Goal: Task Accomplishment & Management: Manage account settings

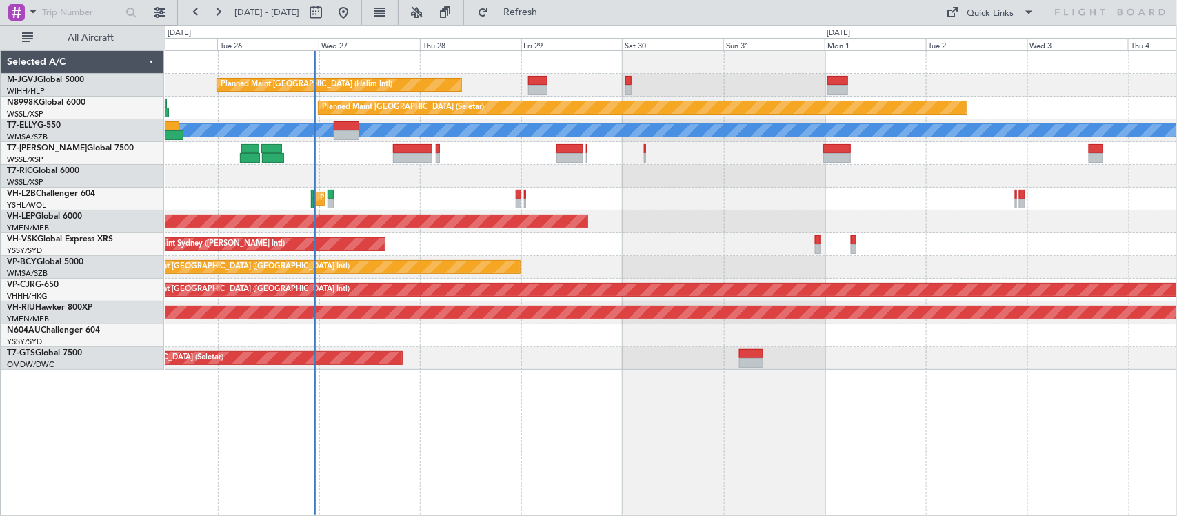
click at [590, 231] on div "Planned Maint [GEOGRAPHIC_DATA] (Halim Intl) Planned Maint [GEOGRAPHIC_DATA] (S…" at bounding box center [671, 210] width 1012 height 319
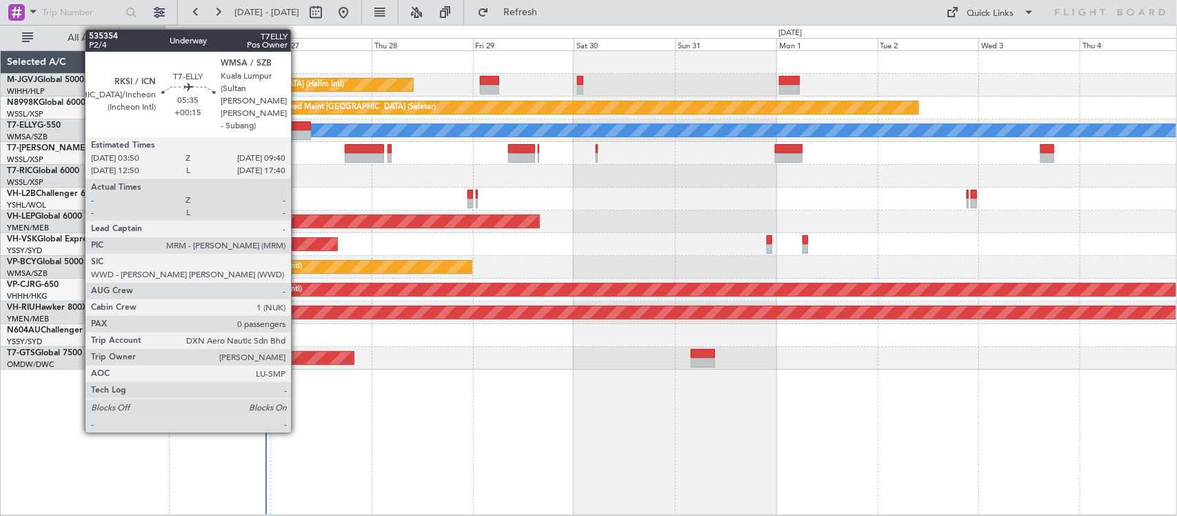
click at [298, 130] on div at bounding box center [298, 135] width 25 height 10
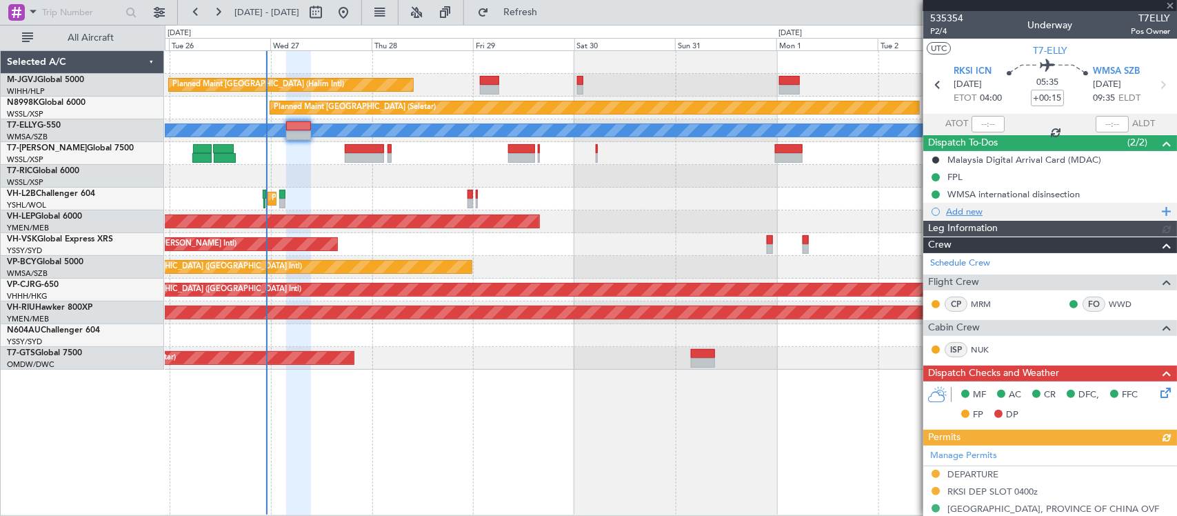
type input "[PERSON_NAME] (KYA)"
click at [314, 241] on div "Planned Maint [GEOGRAPHIC_DATA] (Halim Intl) Planned Maint [GEOGRAPHIC_DATA] (S…" at bounding box center [671, 210] width 1012 height 319
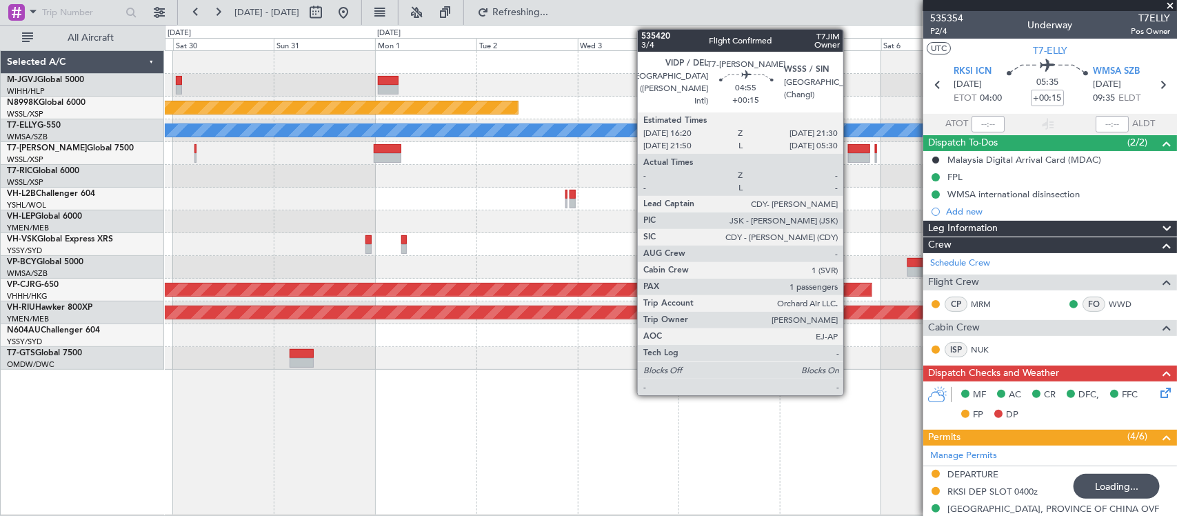
click at [850, 146] on div at bounding box center [859, 149] width 22 height 10
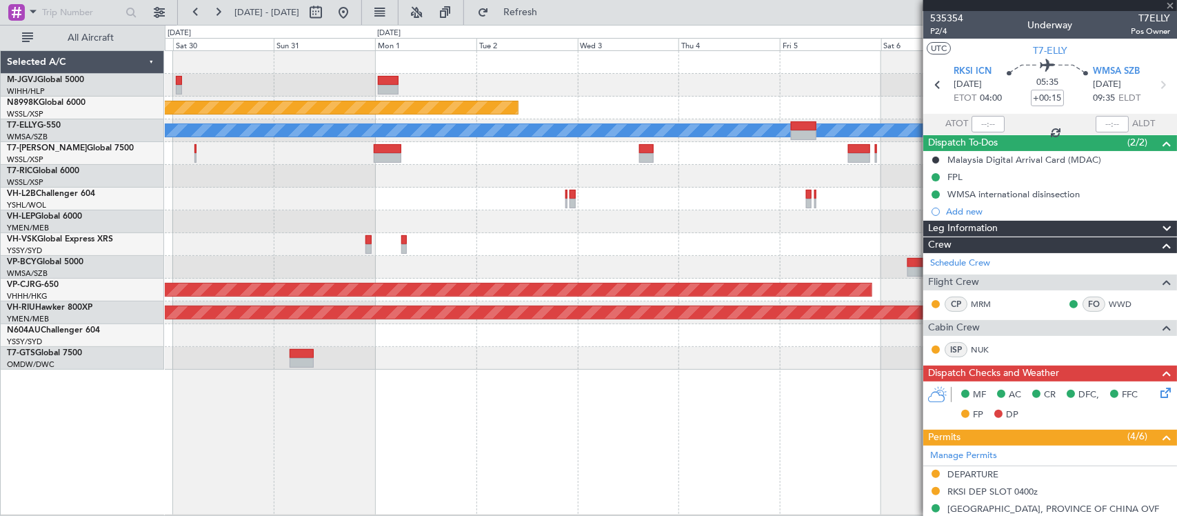
type input "1"
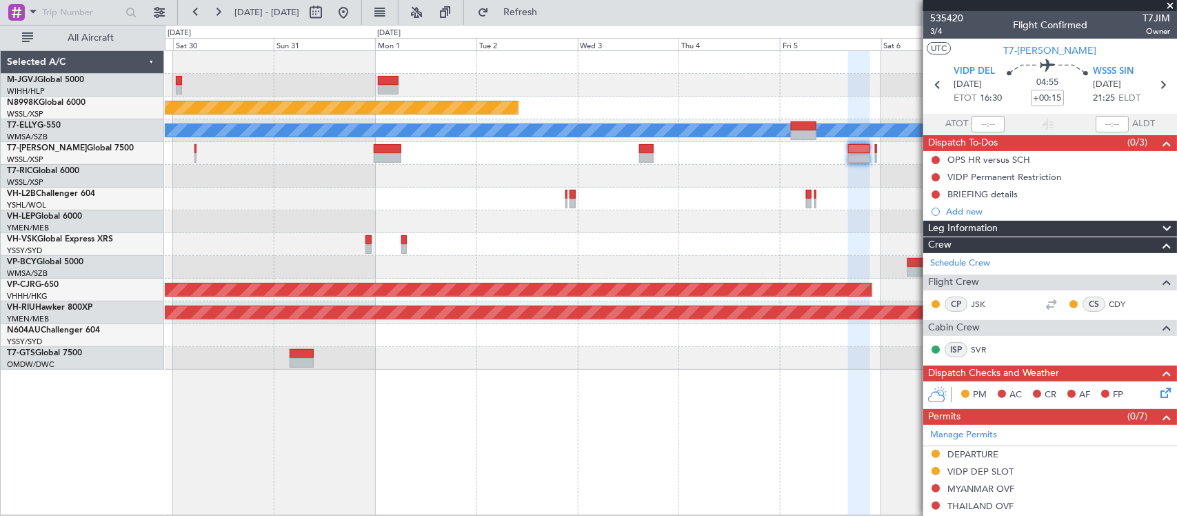
click at [805, 169] on div at bounding box center [671, 176] width 1012 height 23
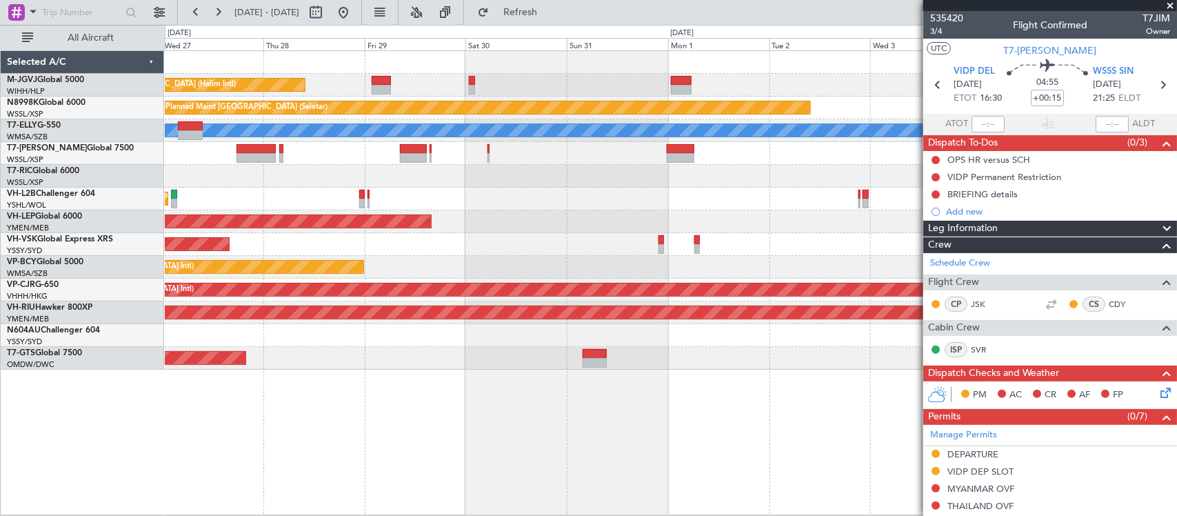
click at [373, 202] on div "Planned Maint [GEOGRAPHIC_DATA] (Halim Intl) Planned Maint [GEOGRAPHIC_DATA] (S…" at bounding box center [671, 210] width 1012 height 319
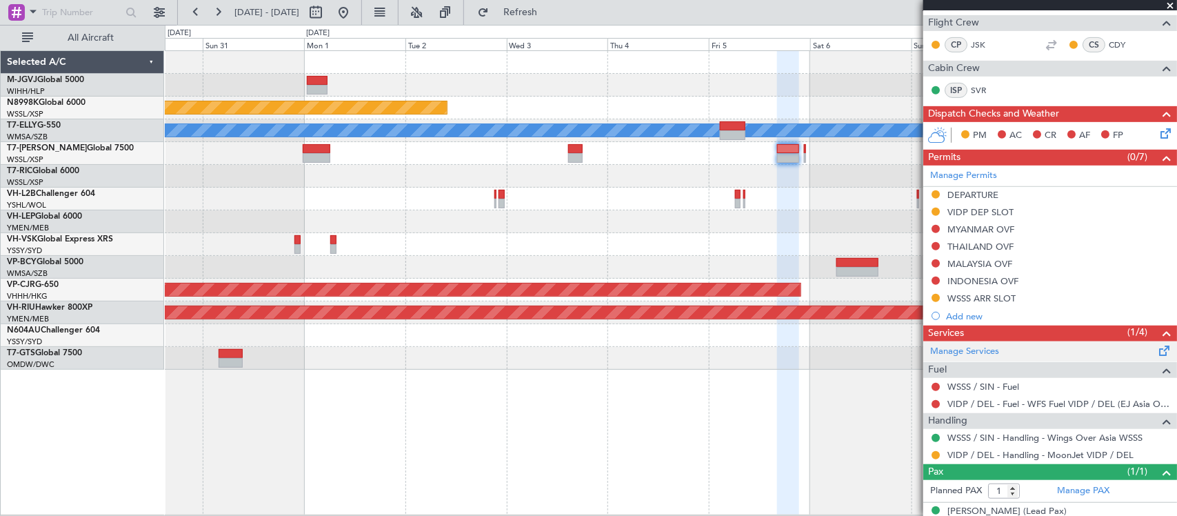
scroll to position [278, 0]
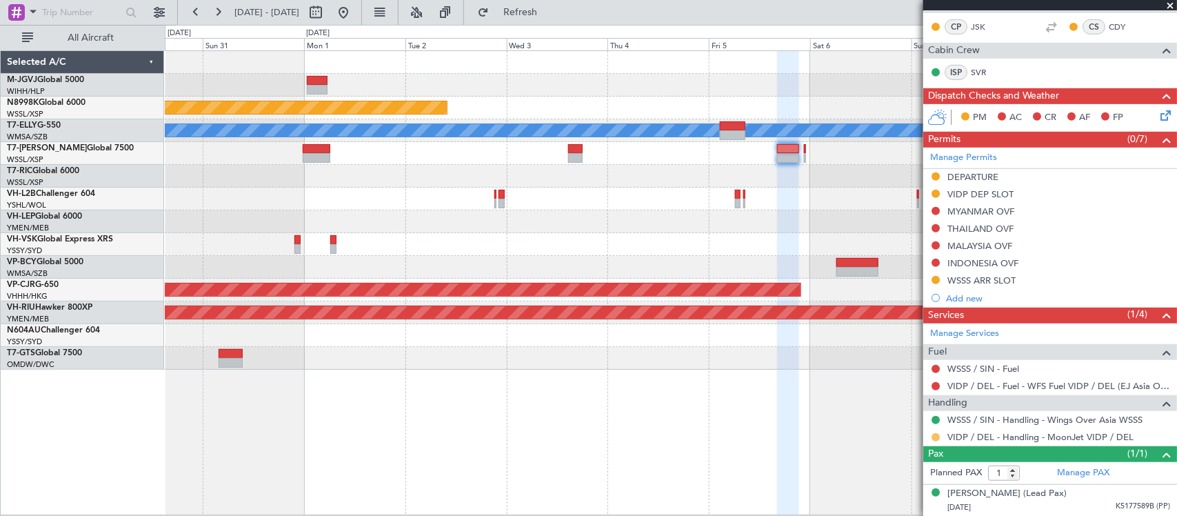
click at [934, 438] on button at bounding box center [936, 437] width 8 height 8
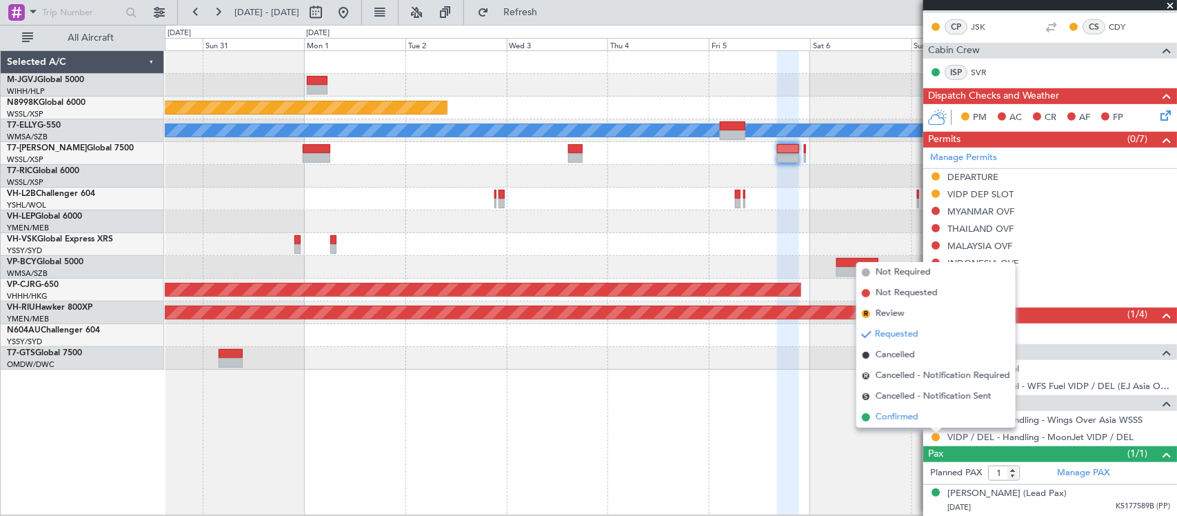
click at [932, 419] on li "Confirmed" at bounding box center [935, 417] width 159 height 21
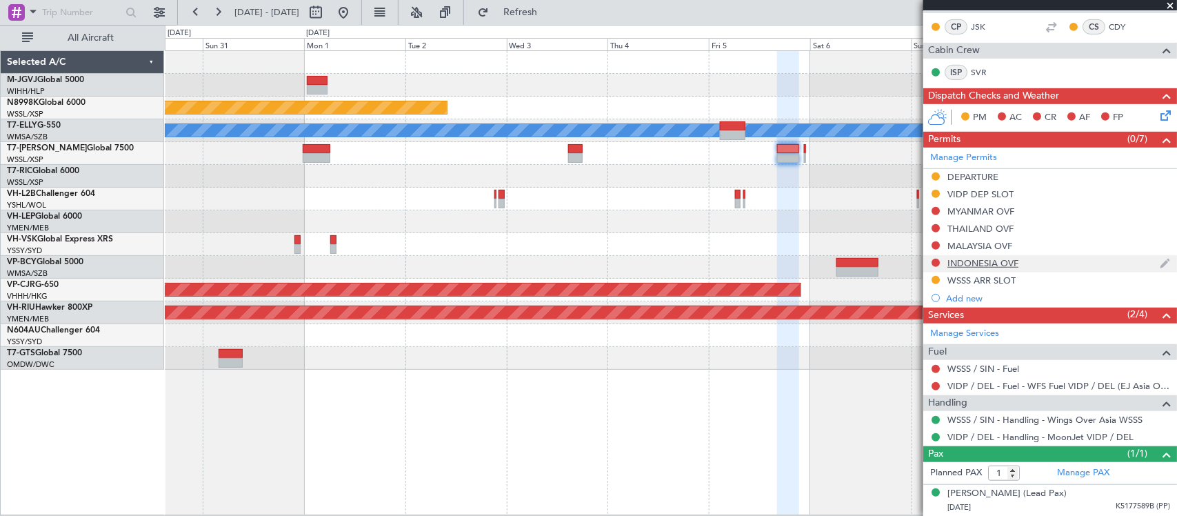
scroll to position [0, 0]
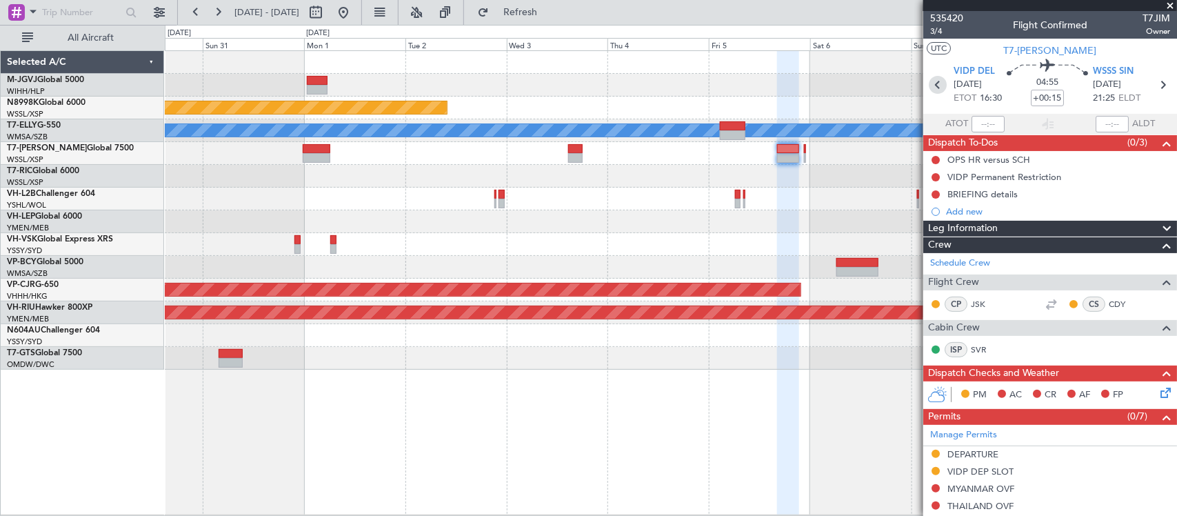
click at [938, 86] on icon at bounding box center [938, 85] width 18 height 18
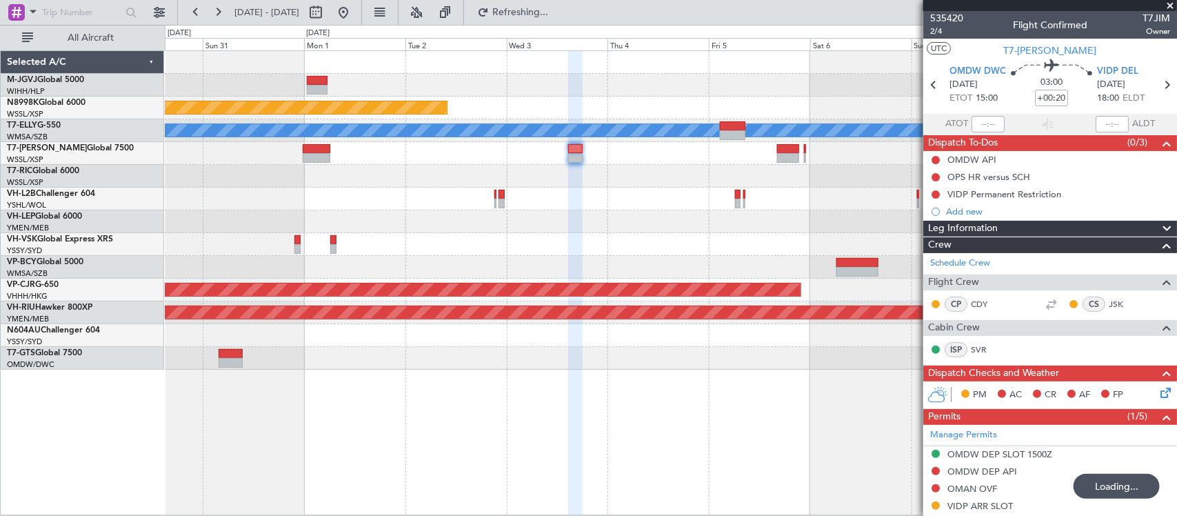
click at [871, 248] on div "Planned Maint [GEOGRAPHIC_DATA] (Halim Intl) Planned Maint [GEOGRAPHIC_DATA] (S…" at bounding box center [671, 210] width 1012 height 319
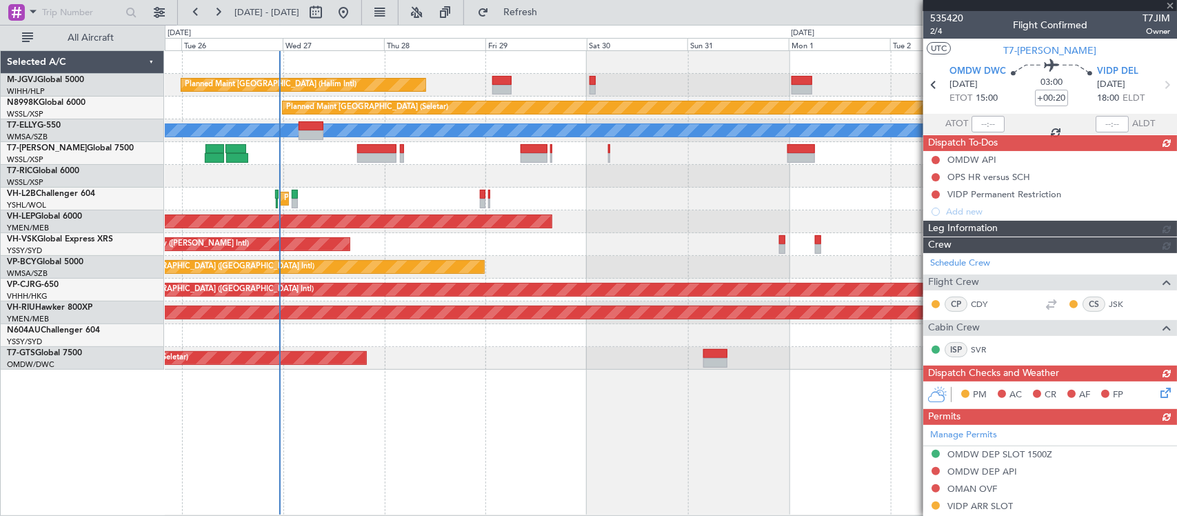
click at [90, 191] on div "Planned Maint [GEOGRAPHIC_DATA] (Halim Intl) Planned Maint [GEOGRAPHIC_DATA] (S…" at bounding box center [588, 270] width 1177 height 491
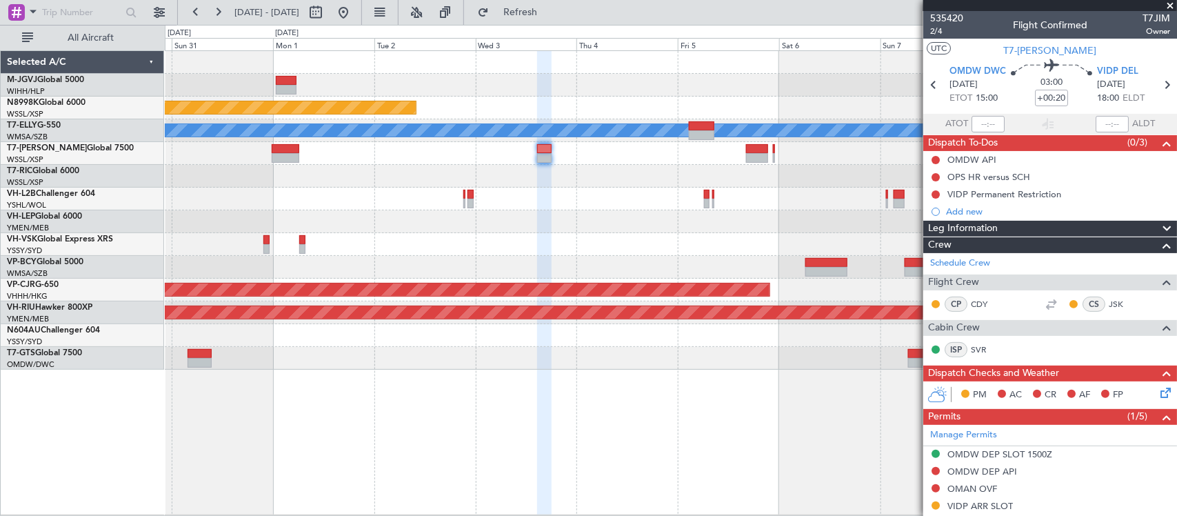
click at [703, 241] on div "Planned Maint [GEOGRAPHIC_DATA] (Seletar) [PERSON_NAME] Planned Maint [GEOGRAPH…" at bounding box center [671, 210] width 1012 height 319
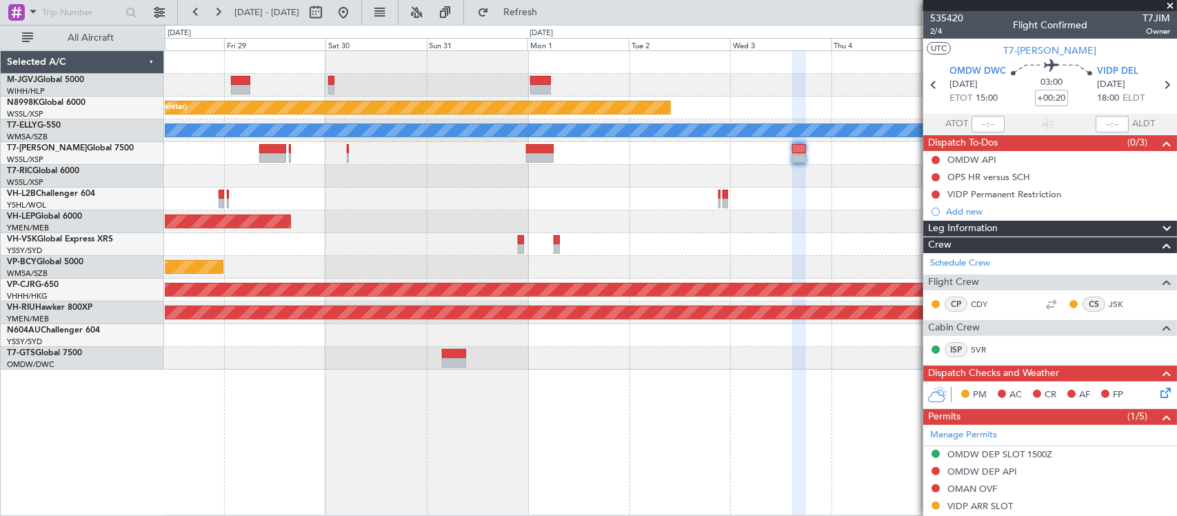
click at [767, 234] on div "Unplanned Maint Sydney ([PERSON_NAME] Intl)" at bounding box center [671, 244] width 1012 height 23
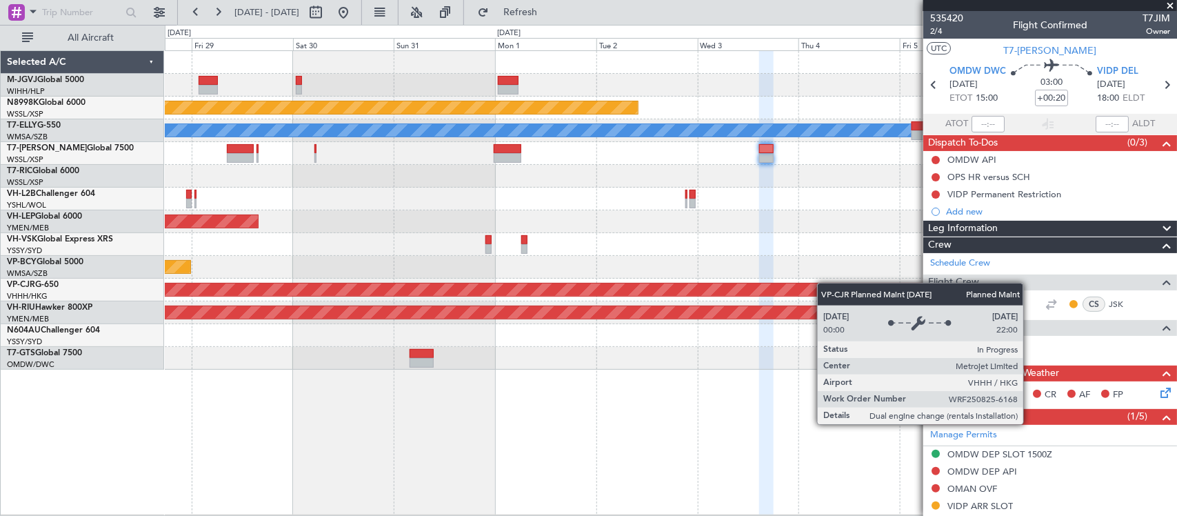
click at [498, 297] on div "Planned Maint [GEOGRAPHIC_DATA] ([GEOGRAPHIC_DATA] Intl)" at bounding box center [671, 290] width 1012 height 23
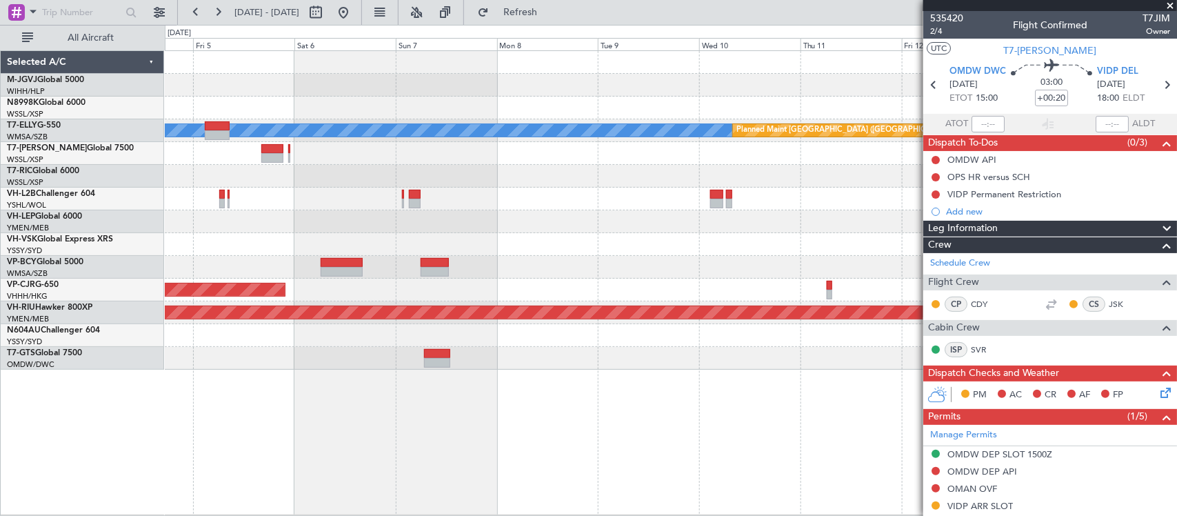
click at [345, 250] on div "Planned Maint [GEOGRAPHIC_DATA] (Seletar) [PERSON_NAME] Planned Maint [GEOGRAPH…" at bounding box center [671, 210] width 1012 height 319
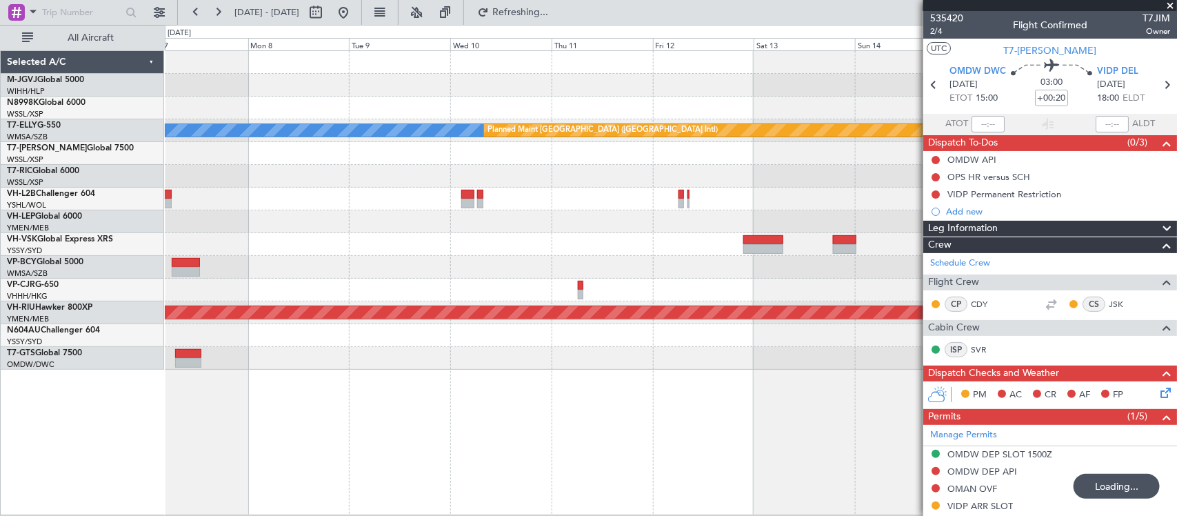
click at [588, 209] on div at bounding box center [671, 199] width 1012 height 23
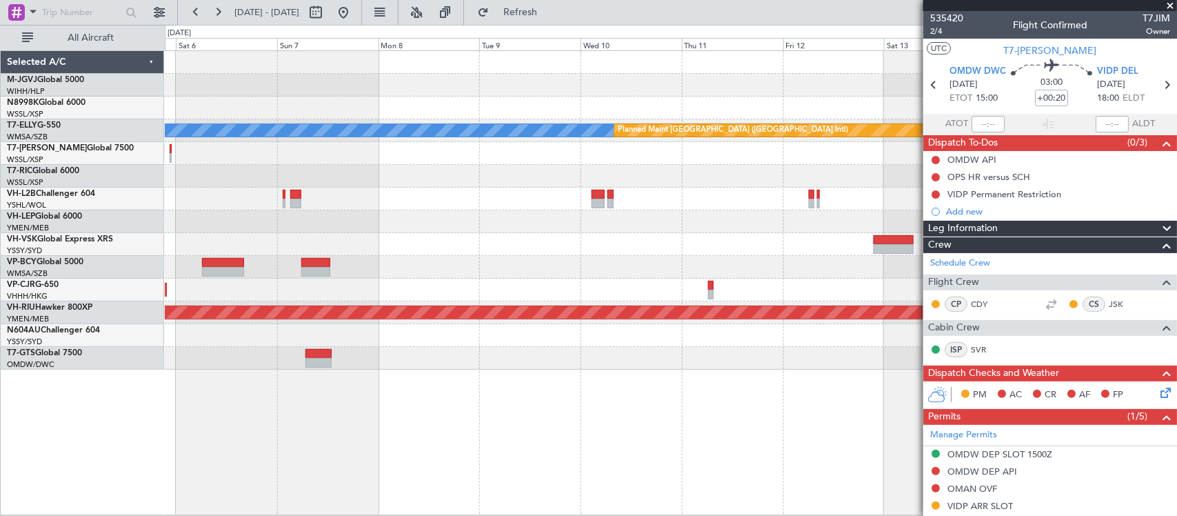
click at [647, 208] on div "[PERSON_NAME] Planned Maint [GEOGRAPHIC_DATA] ([GEOGRAPHIC_DATA]) Planned Maint…" at bounding box center [671, 210] width 1012 height 319
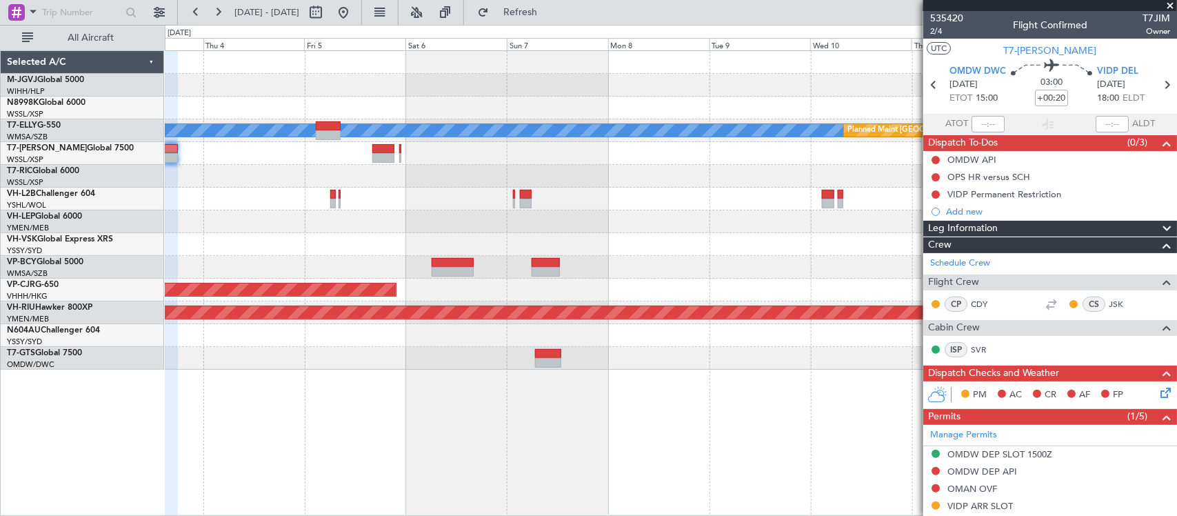
click at [646, 212] on div at bounding box center [671, 221] width 1012 height 23
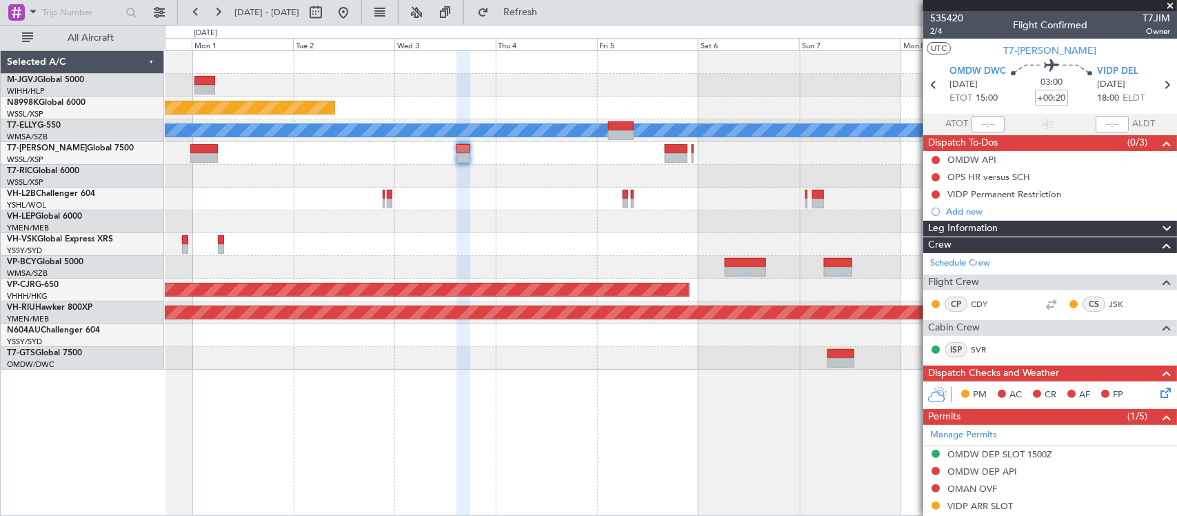
click at [552, 228] on div "Planned Maint [GEOGRAPHIC_DATA] (Seletar) [PERSON_NAME] Planned Maint [GEOGRAPH…" at bounding box center [671, 210] width 1012 height 319
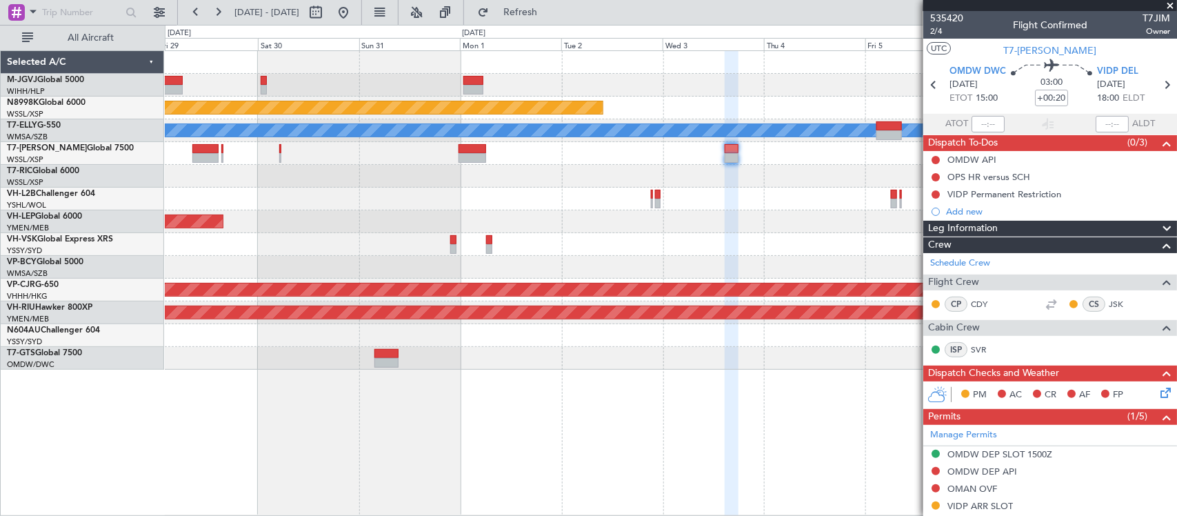
click at [695, 221] on div "Unplanned Maint Wichita (Wichita Mid-continent)" at bounding box center [671, 221] width 1012 height 23
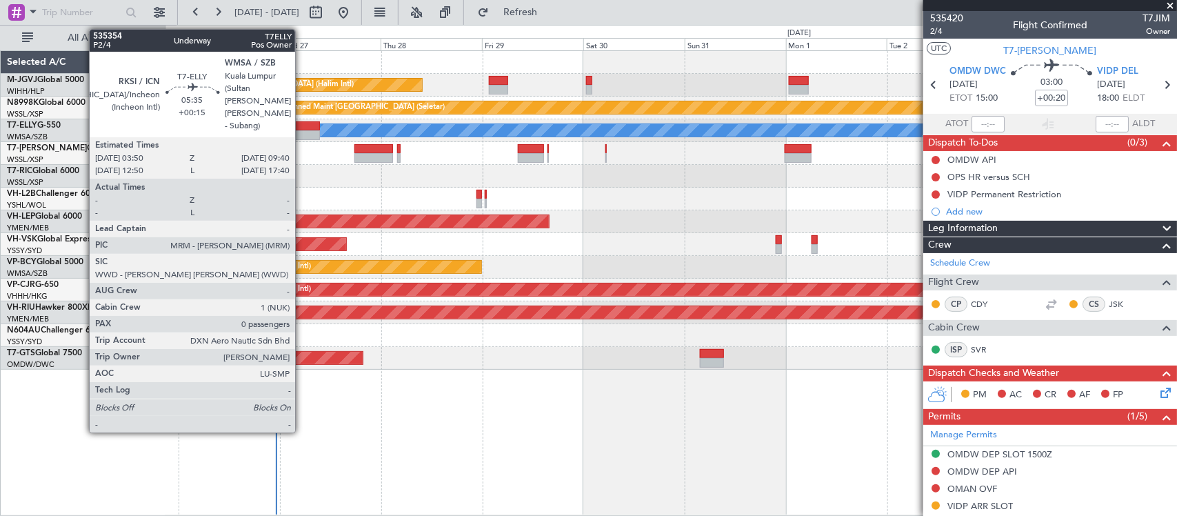
click at [302, 122] on div at bounding box center [307, 126] width 25 height 10
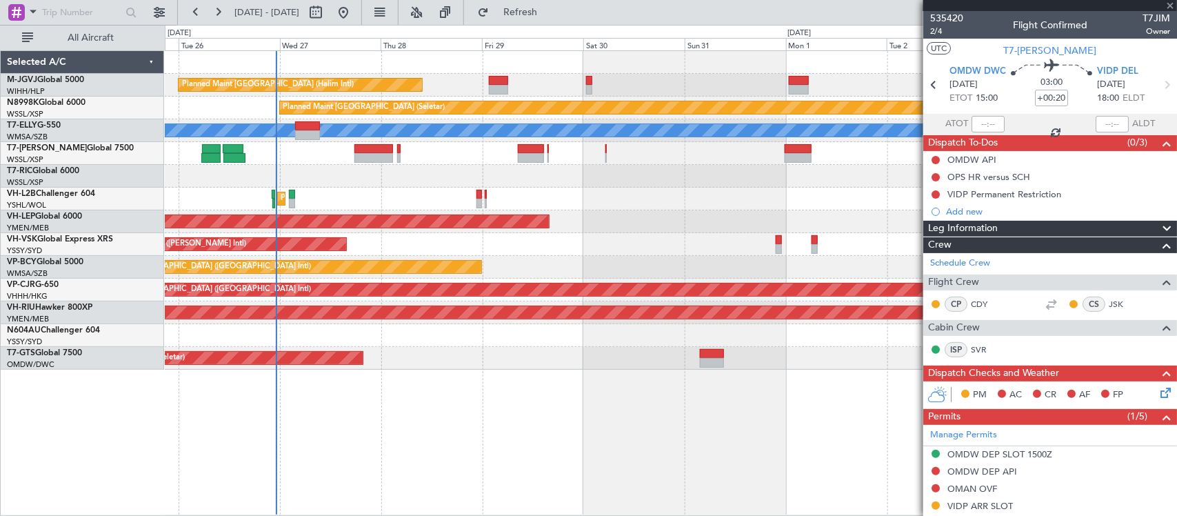
type input "+00:15"
type input "0"
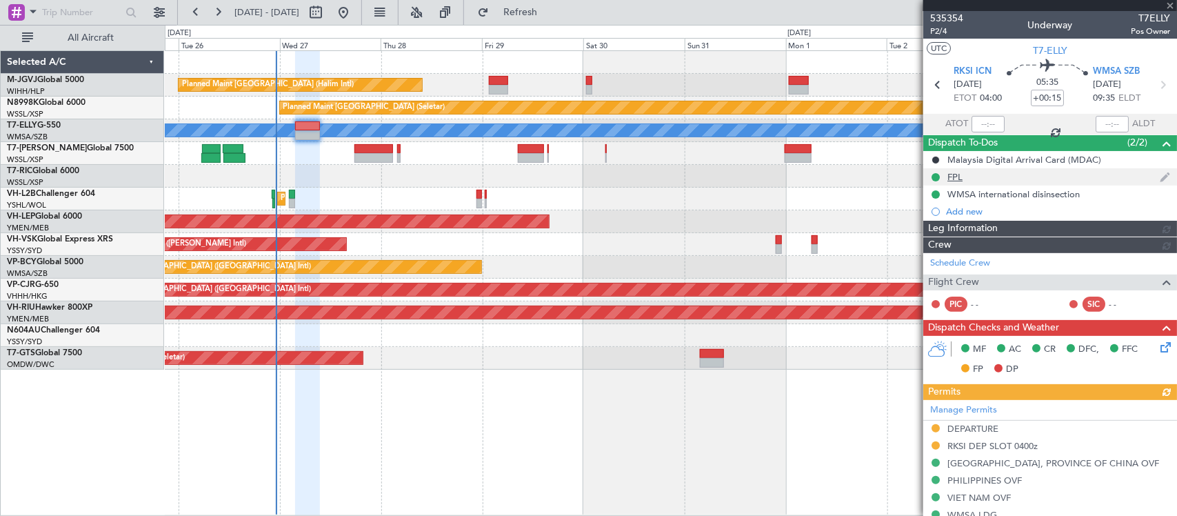
type input "[PERSON_NAME] (KYA)"
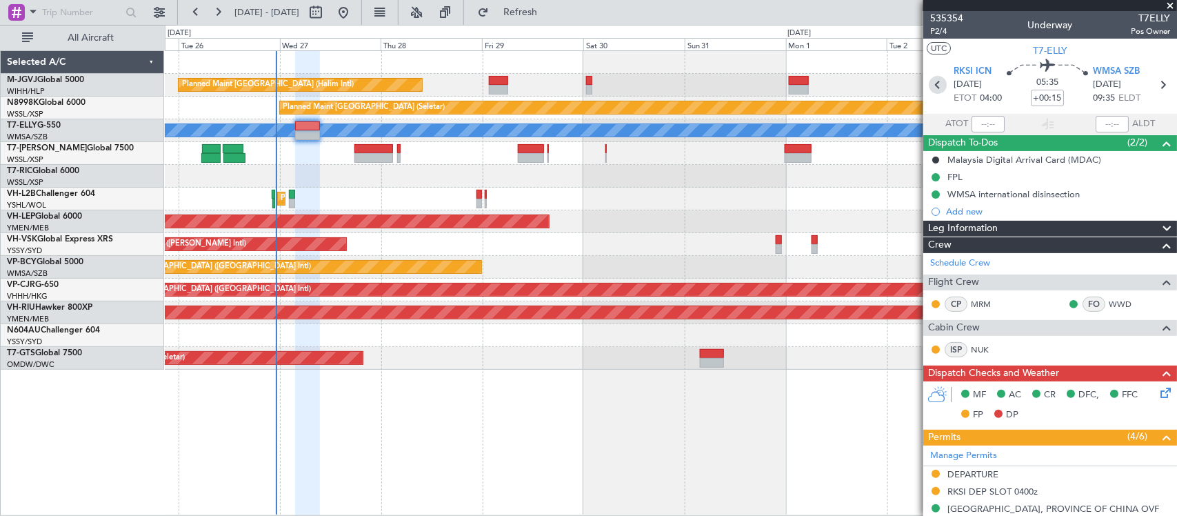
click at [939, 90] on icon at bounding box center [938, 85] width 18 height 18
click at [619, 300] on div "Planned Maint [GEOGRAPHIC_DATA] ([GEOGRAPHIC_DATA] Intl)" at bounding box center [671, 290] width 1012 height 23
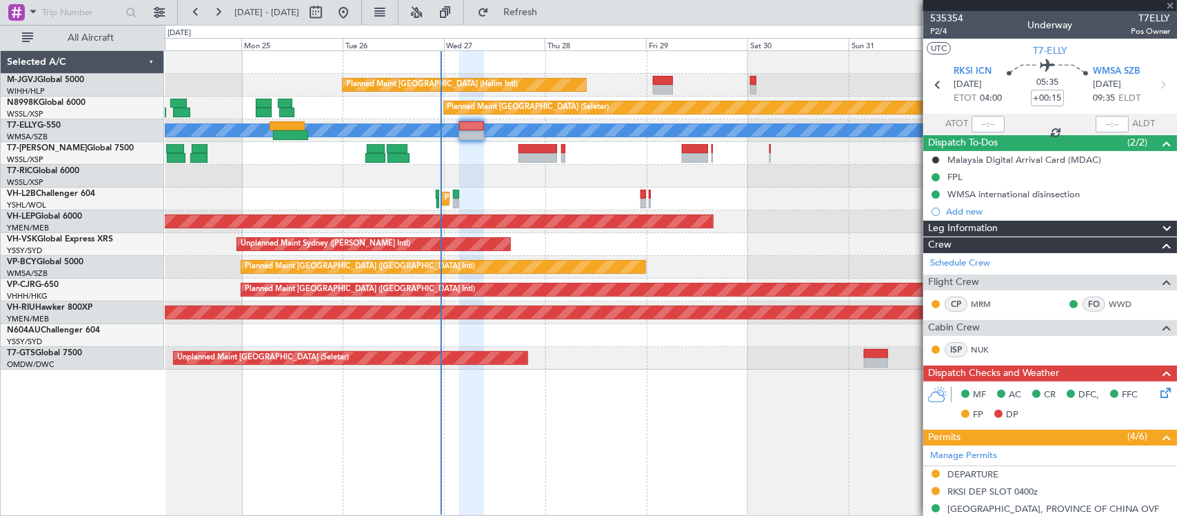
type input "+00:20"
type input "07:54"
type input "15:52"
type input "4"
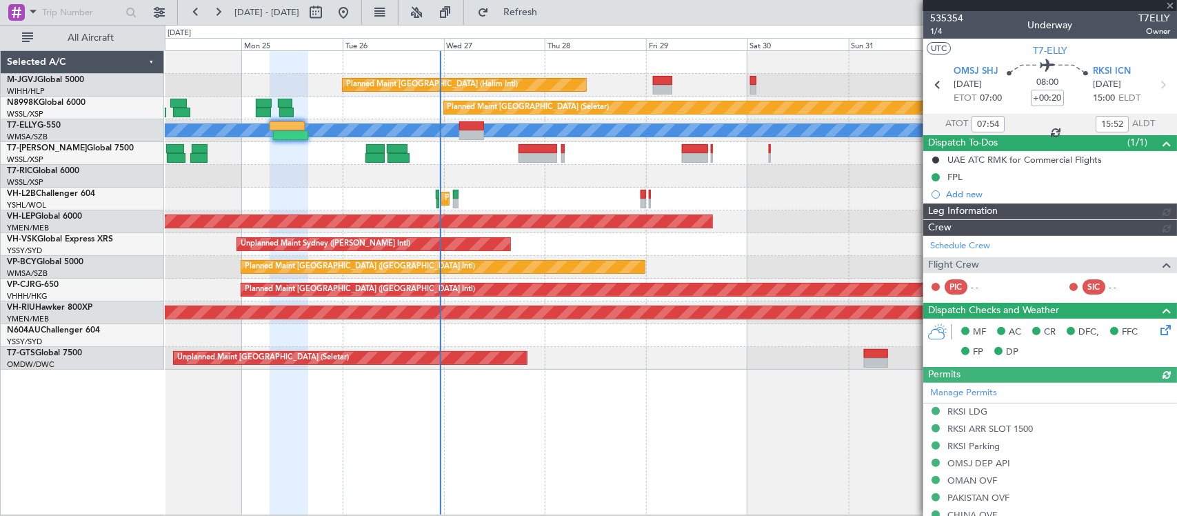
type input "[PERSON_NAME] (KYA)"
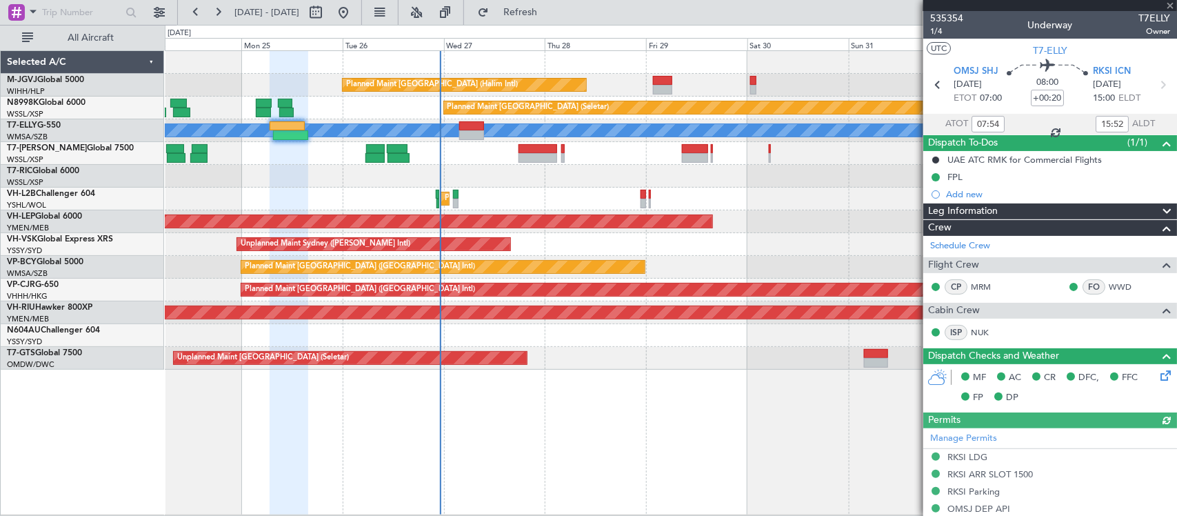
scroll to position [443, 0]
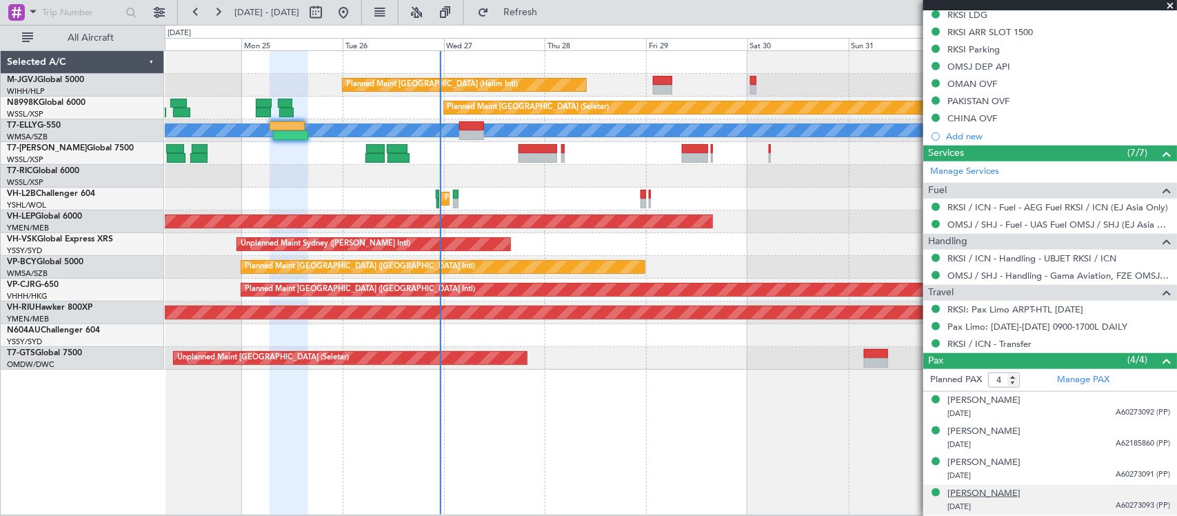
click at [1005, 491] on div "[PERSON_NAME]" at bounding box center [983, 494] width 73 height 14
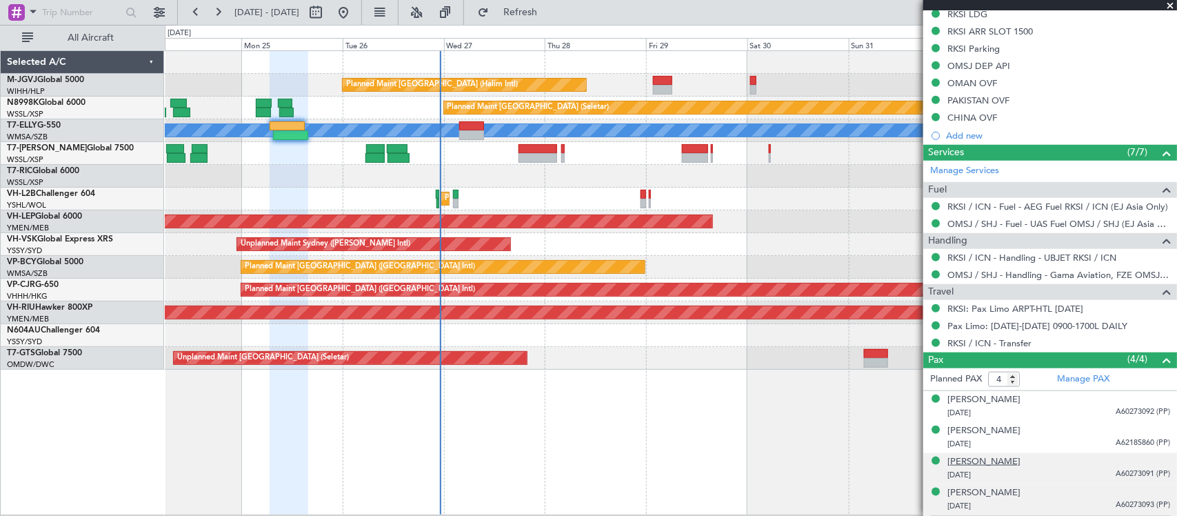
click at [1021, 462] on div "[PERSON_NAME]" at bounding box center [983, 462] width 73 height 14
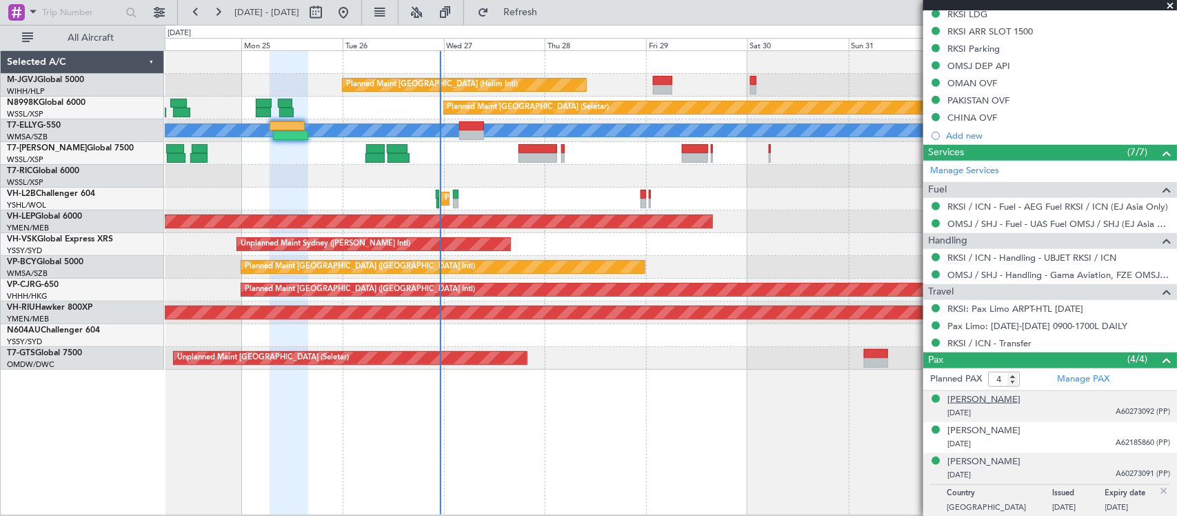
click at [1021, 404] on div "[PERSON_NAME]" at bounding box center [983, 400] width 73 height 14
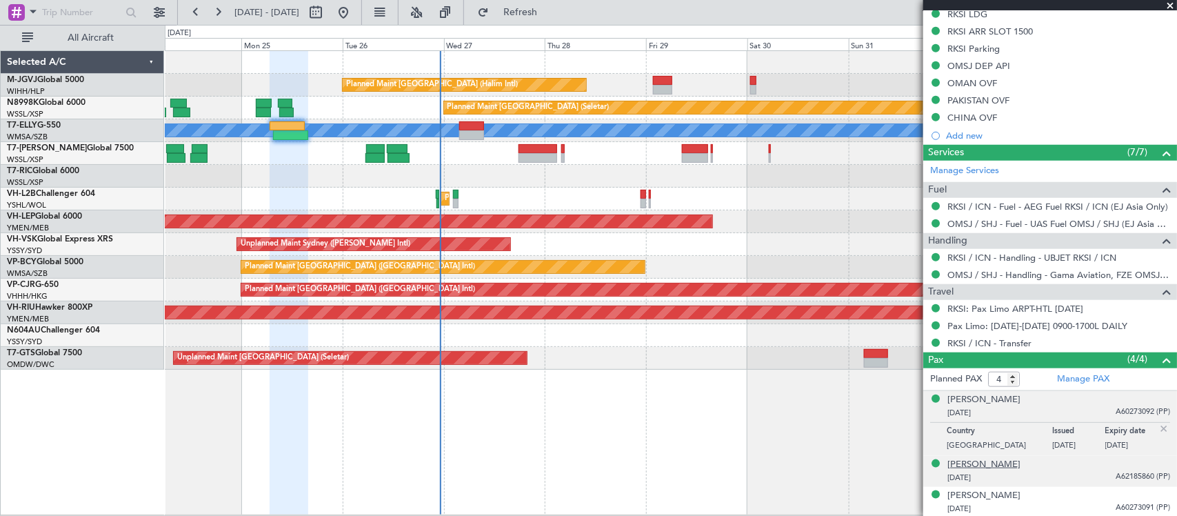
click at [1021, 467] on div "[PERSON_NAME]" at bounding box center [983, 465] width 73 height 14
click at [1008, 397] on div "[PERSON_NAME]" at bounding box center [983, 400] width 73 height 14
click at [580, 388] on div "Planned Maint [GEOGRAPHIC_DATA] (Halim Intl) Planned Maint [GEOGRAPHIC_DATA] (S…" at bounding box center [671, 282] width 1012 height 465
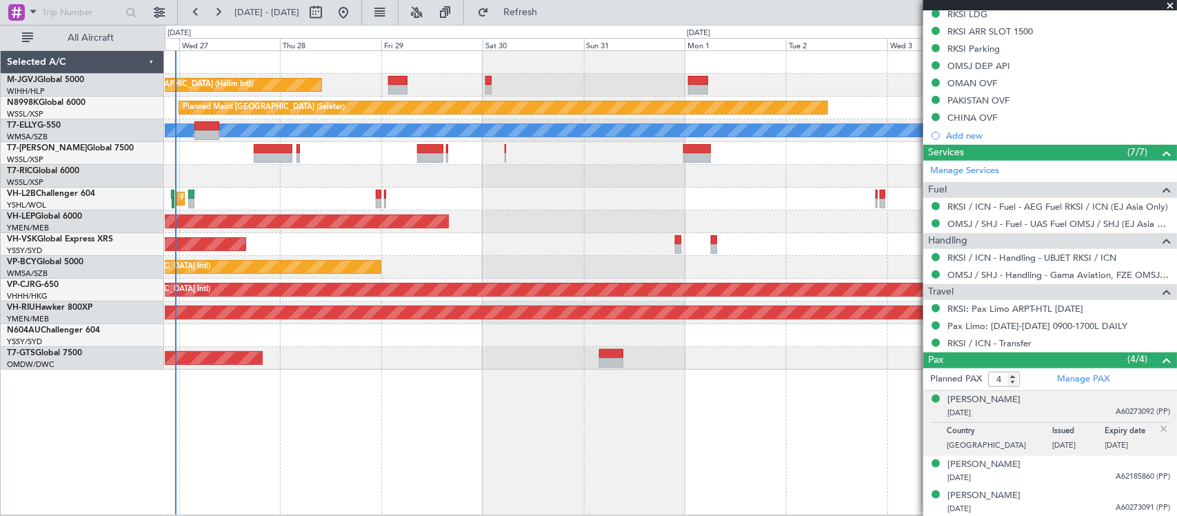
click at [432, 298] on div "Planned Maint [GEOGRAPHIC_DATA] (Halim Intl) Planned Maint [GEOGRAPHIC_DATA] (S…" at bounding box center [671, 282] width 1012 height 465
type input "[PERSON_NAME] (KYA)"
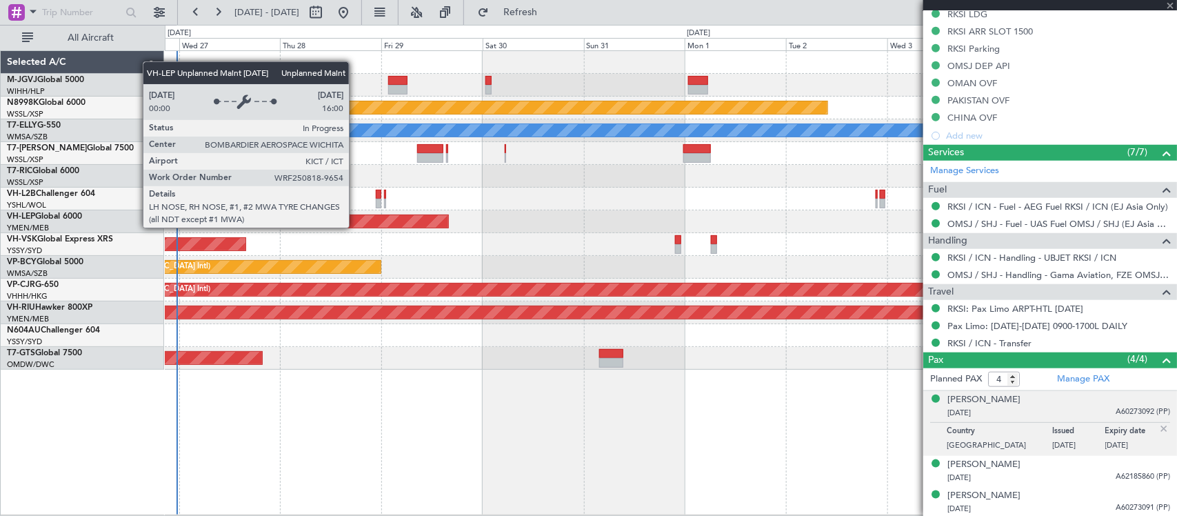
type input "[PERSON_NAME] (KYA)"
click at [587, 439] on div "Planned Maint [GEOGRAPHIC_DATA] (Halim Intl) Planned Maint [GEOGRAPHIC_DATA] (S…" at bounding box center [671, 282] width 1012 height 465
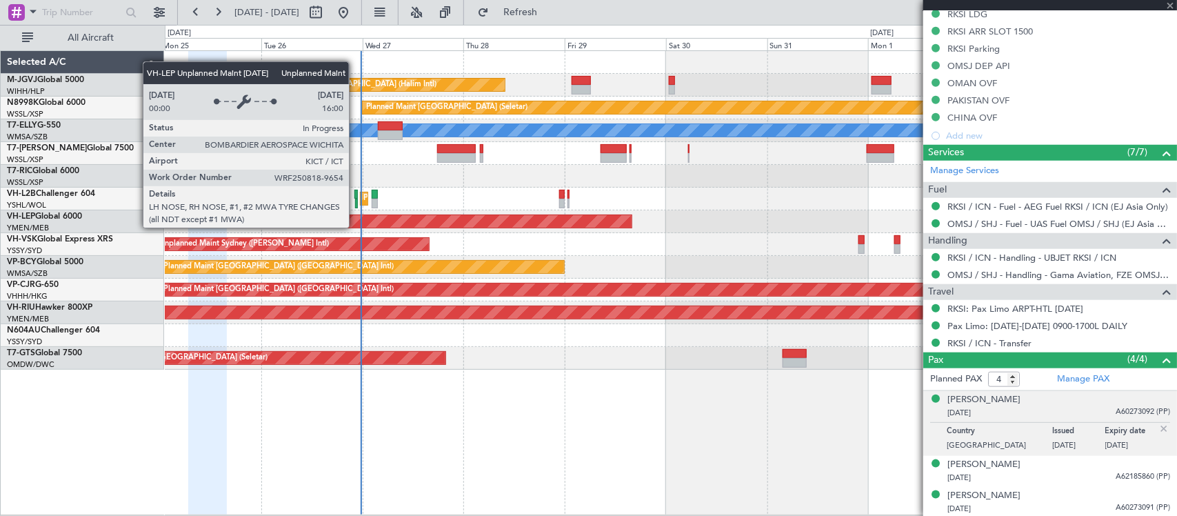
type input "[PERSON_NAME] (KYA)"
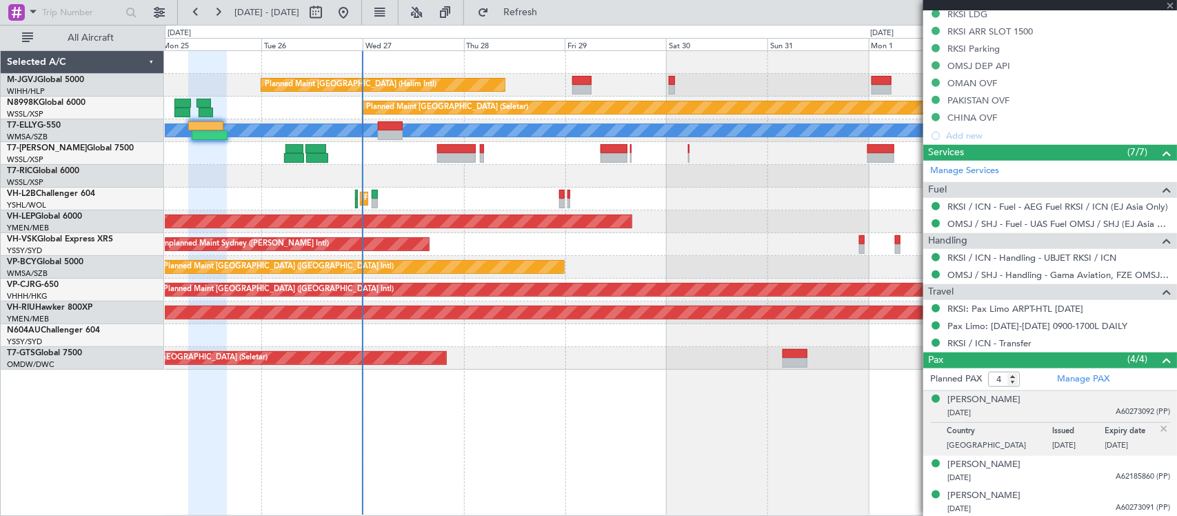
type input "[PERSON_NAME] (KYA)"
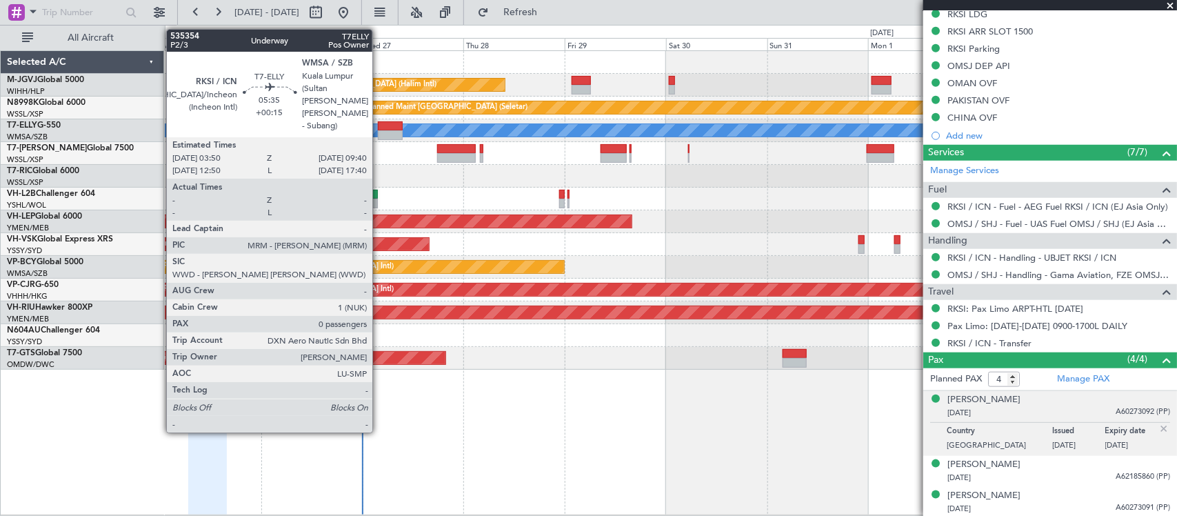
click at [383, 128] on div at bounding box center [390, 126] width 25 height 10
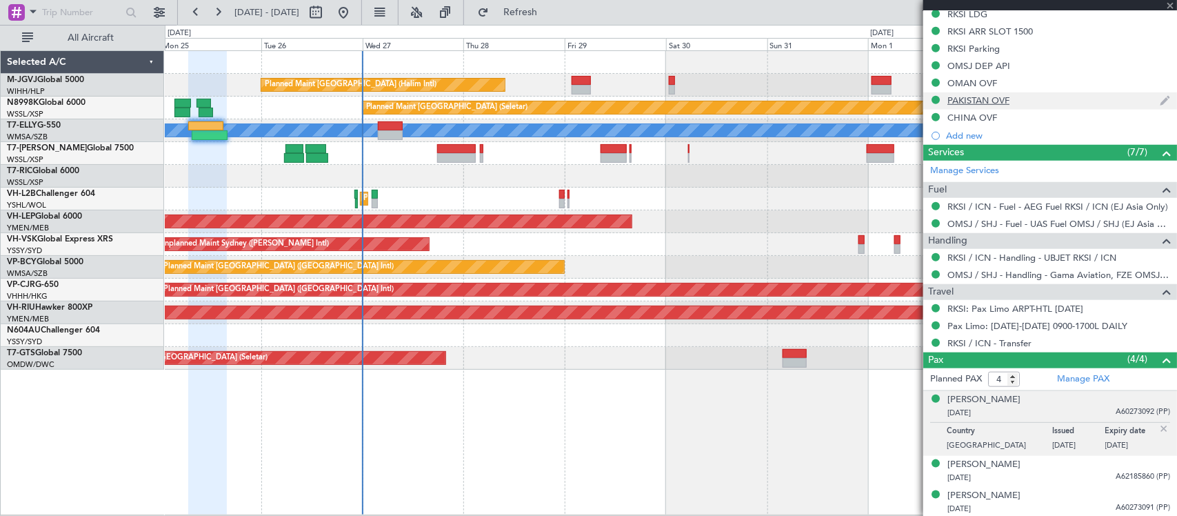
scroll to position [345, 0]
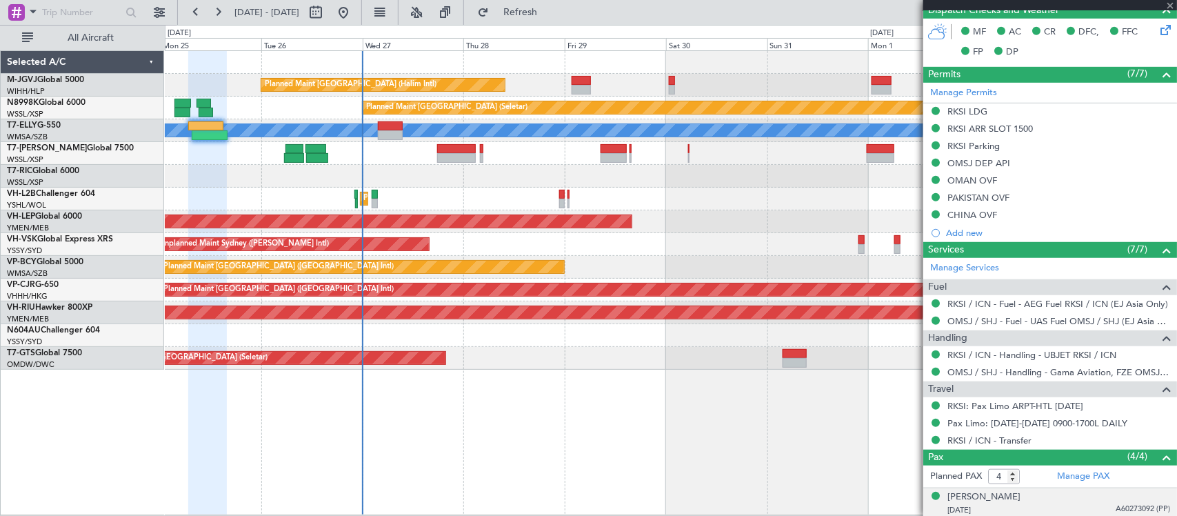
type input "+00:15"
type input "0"
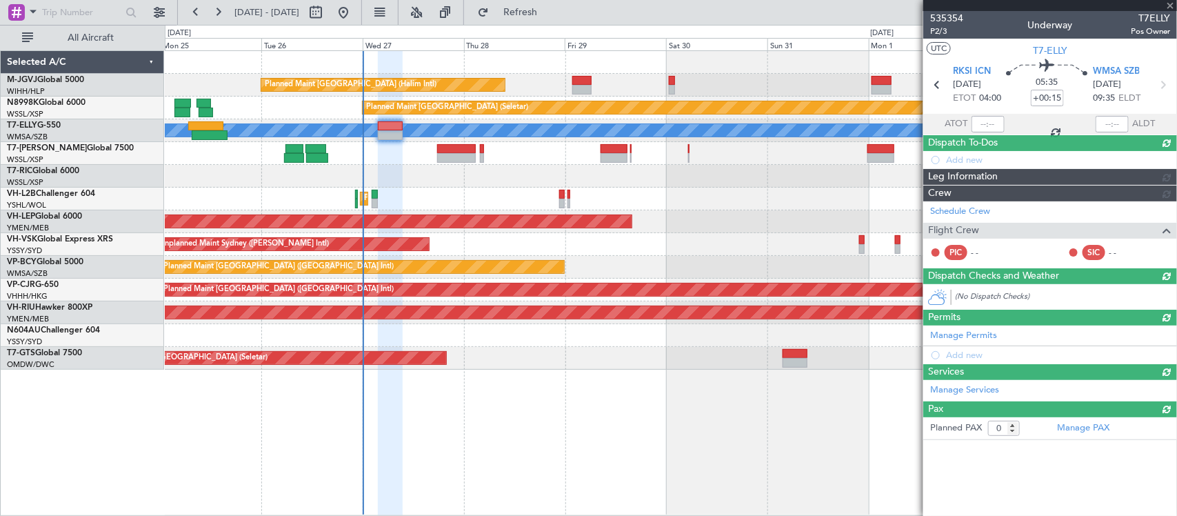
scroll to position [0, 0]
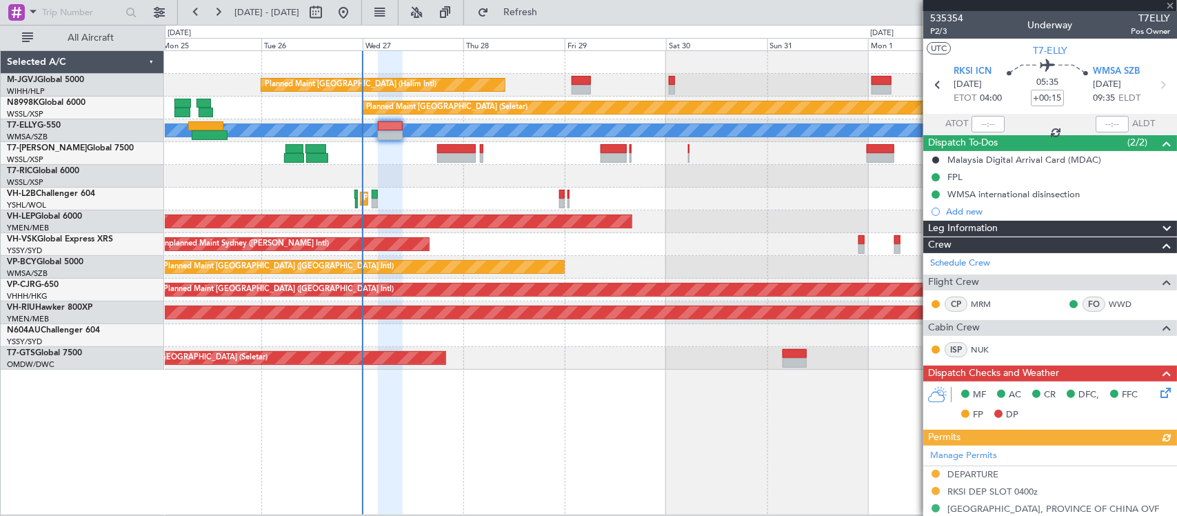
type input "[PERSON_NAME] (KYA)"
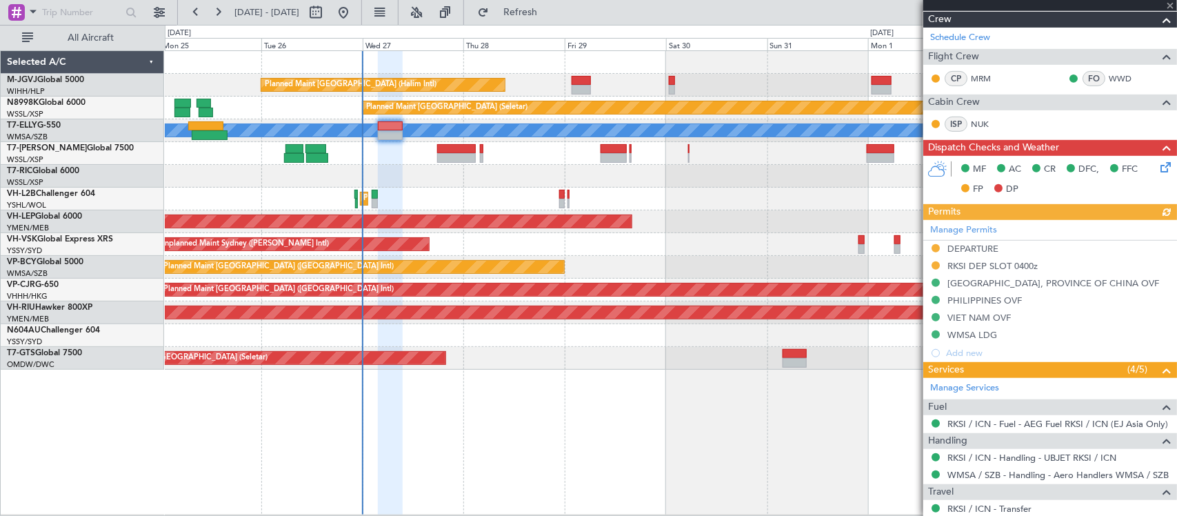
scroll to position [284, 0]
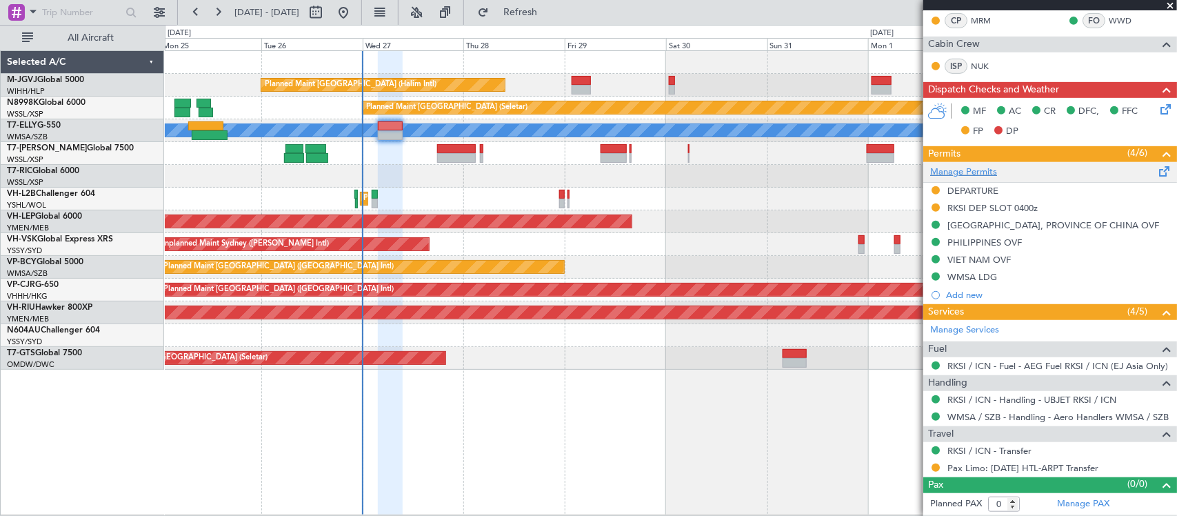
click at [976, 172] on link "Manage Permits" at bounding box center [963, 173] width 67 height 14
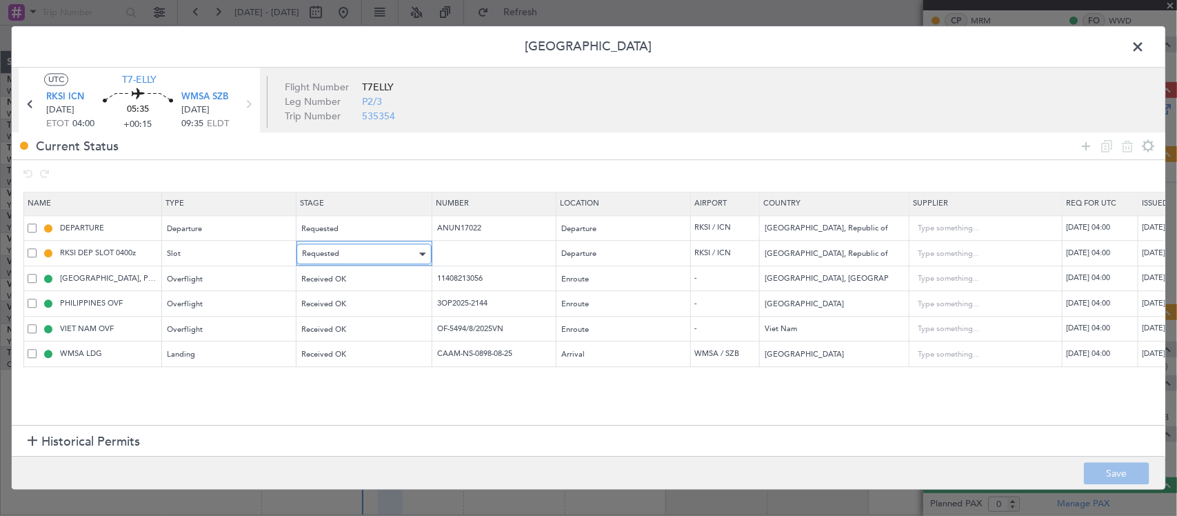
click at [328, 259] on span "Requested" at bounding box center [320, 254] width 37 height 10
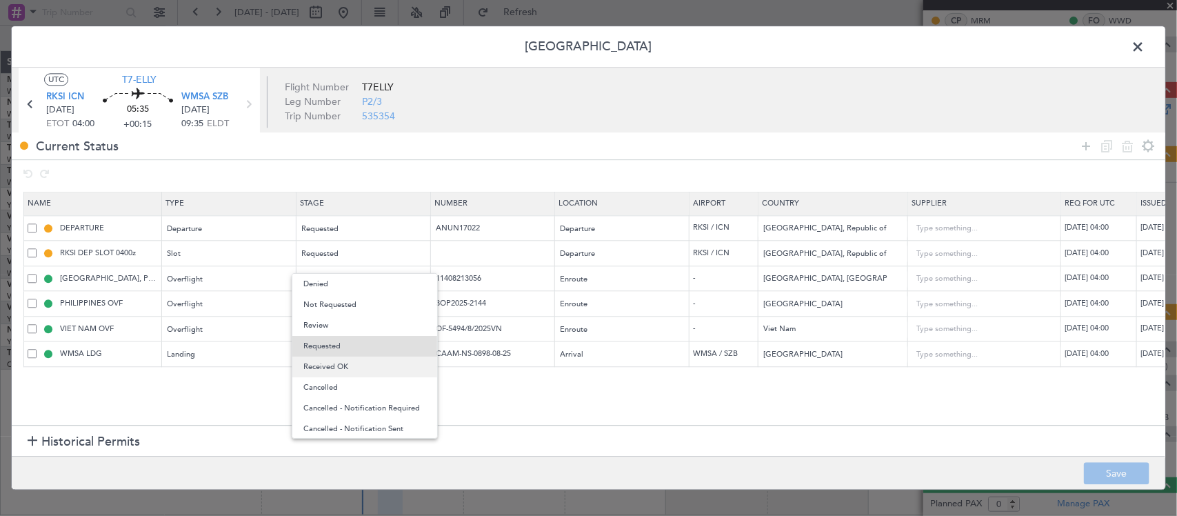
click at [381, 370] on span "Received OK" at bounding box center [364, 367] width 123 height 21
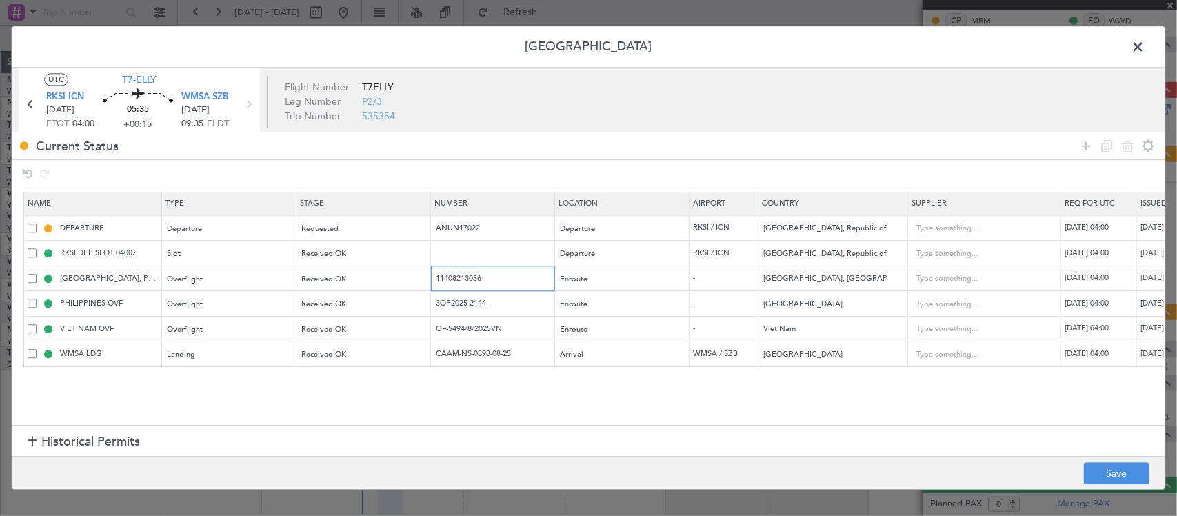
click at [477, 277] on input "11408213056" at bounding box center [494, 278] width 120 height 12
drag, startPoint x: 502, startPoint y: 305, endPoint x: 516, endPoint y: 301, distance: 14.2
click at [502, 305] on input "3OP2025-2144" at bounding box center [494, 304] width 120 height 12
drag, startPoint x: 519, startPoint y: 301, endPoint x: 205, endPoint y: 304, distance: 313.8
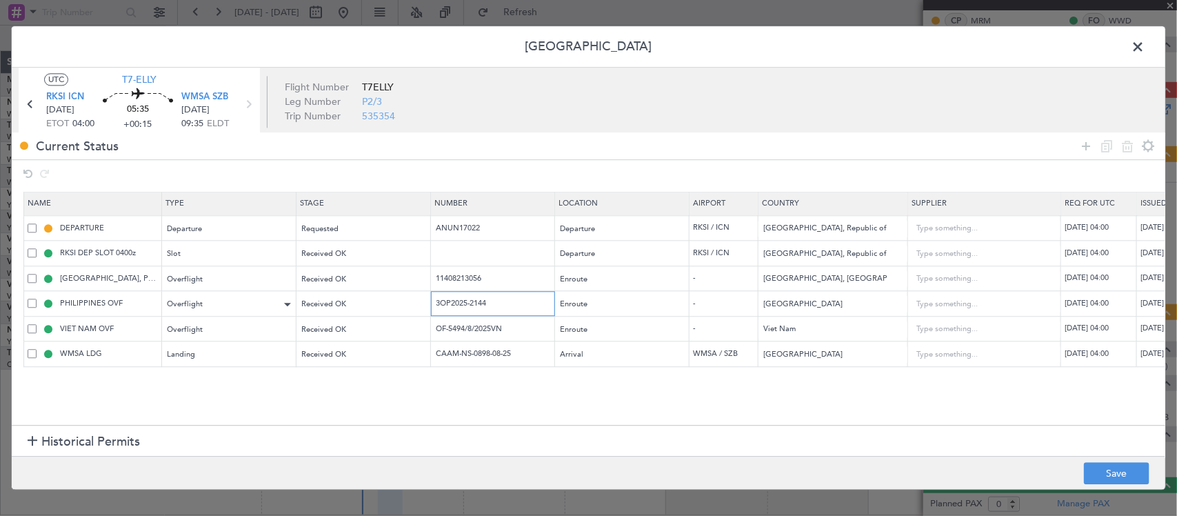
click at [205, 304] on tr "PHILIPPINES OVF Overflight Received OK 3OP2025-2144 Enroute - [GEOGRAPHIC_DATA]…" at bounding box center [903, 304] width 1759 height 26
click at [516, 330] on input "OF-5494/8/2025VN" at bounding box center [494, 329] width 120 height 12
click at [459, 357] on input "CAAM-NS-0898-08-25" at bounding box center [494, 354] width 120 height 12
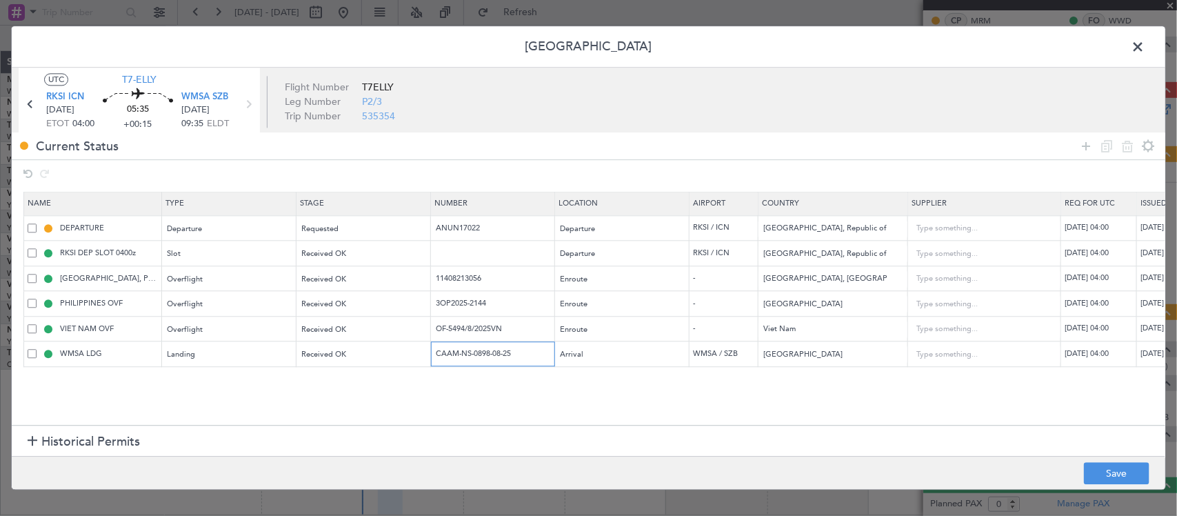
click at [459, 357] on input "CAAM-NS-0898-08-25" at bounding box center [494, 354] width 120 height 12
click at [1145, 45] on span at bounding box center [1145, 51] width 0 height 28
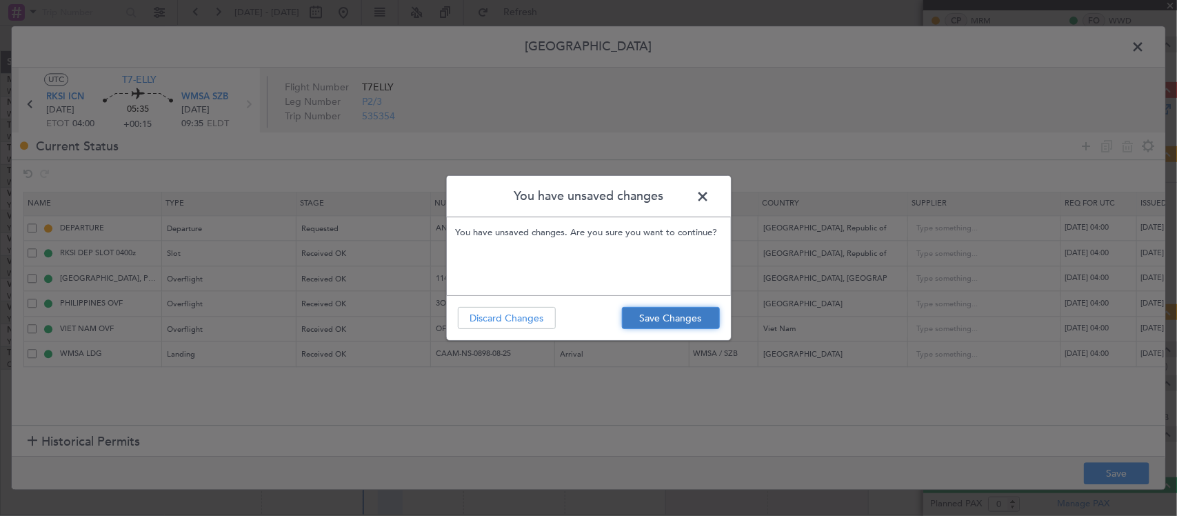
click at [639, 318] on button "Save Changes" at bounding box center [671, 318] width 98 height 22
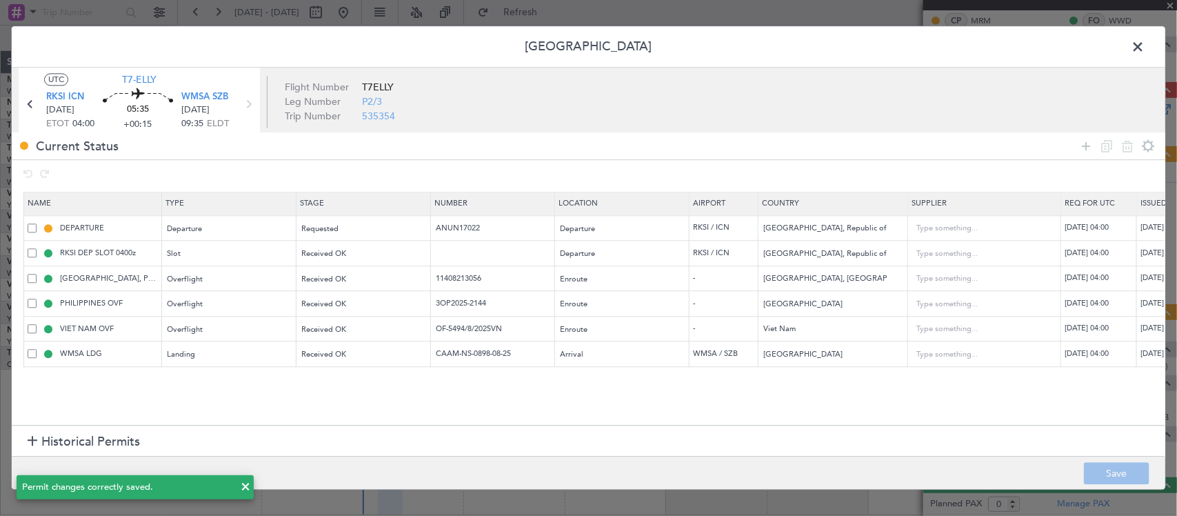
click at [1145, 46] on span at bounding box center [1145, 51] width 0 height 28
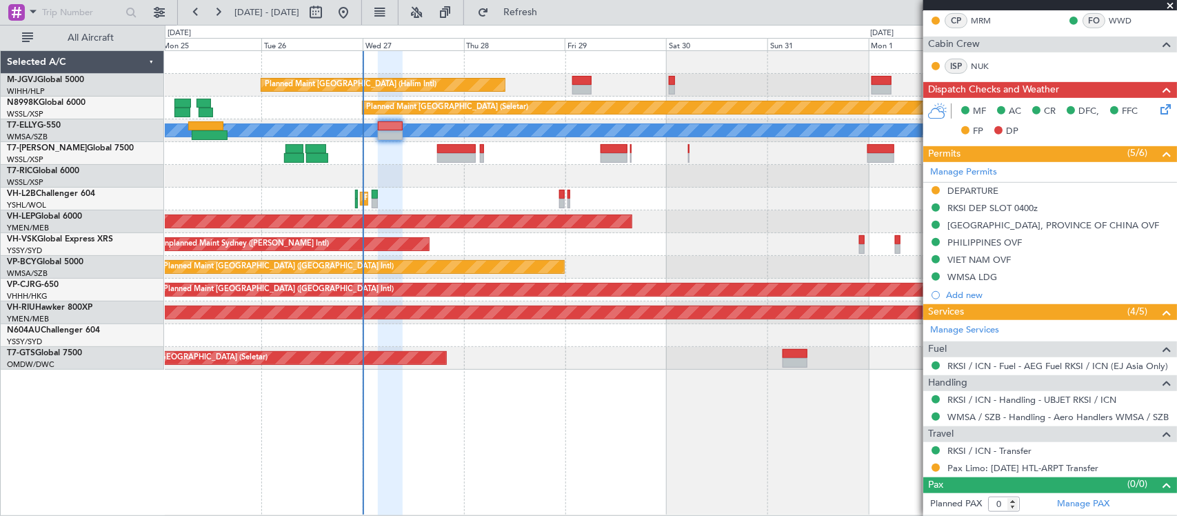
click at [1158, 105] on icon at bounding box center [1163, 106] width 11 height 11
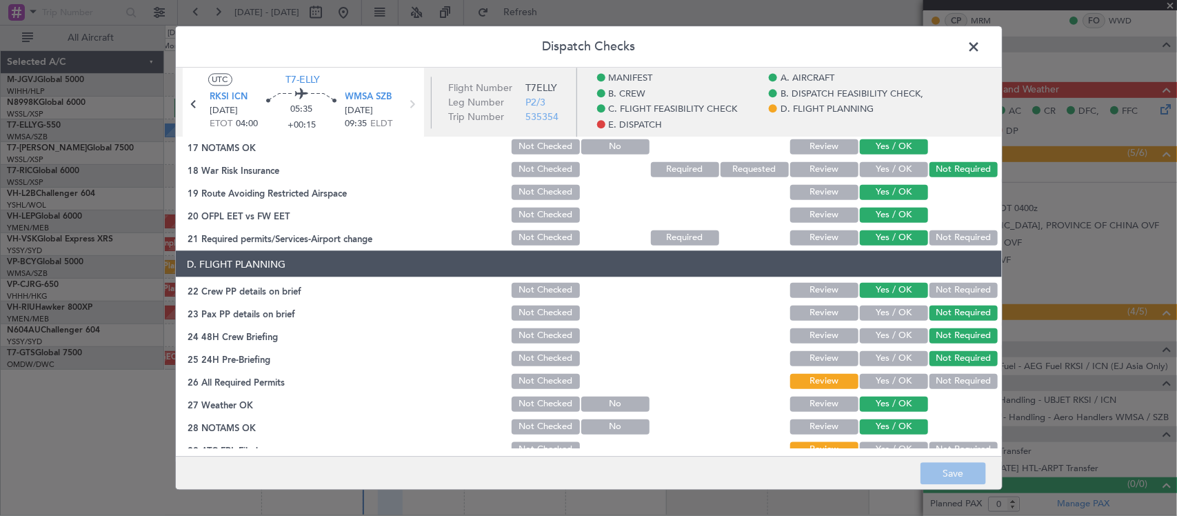
scroll to position [718, 0]
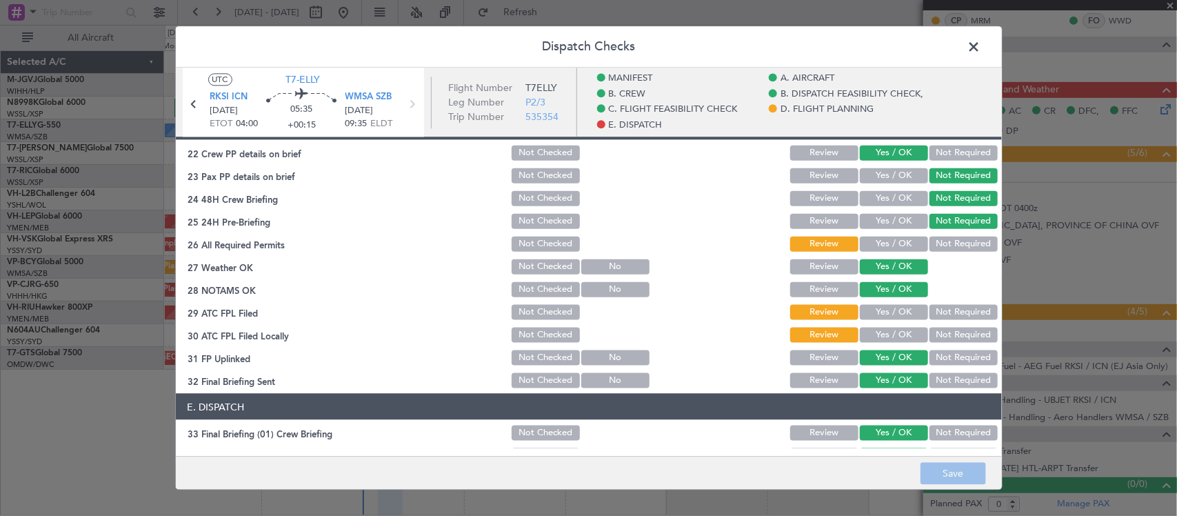
click at [890, 242] on button "Yes / OK" at bounding box center [894, 243] width 68 height 15
click at [931, 312] on button "Not Required" at bounding box center [964, 311] width 68 height 15
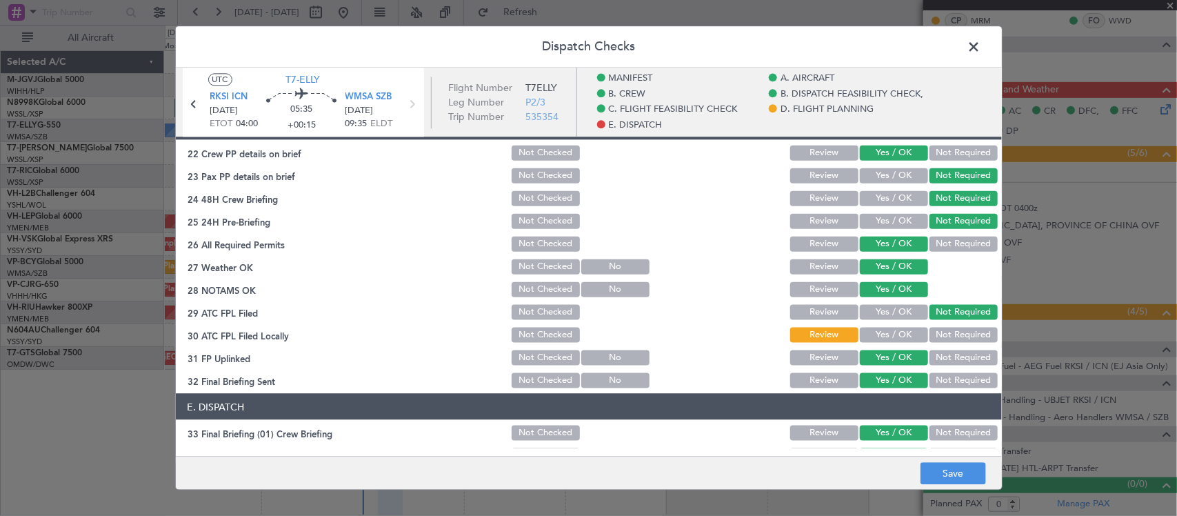
click at [901, 312] on button "Yes / OK" at bounding box center [894, 311] width 68 height 15
click at [930, 333] on button "Not Required" at bounding box center [964, 334] width 68 height 15
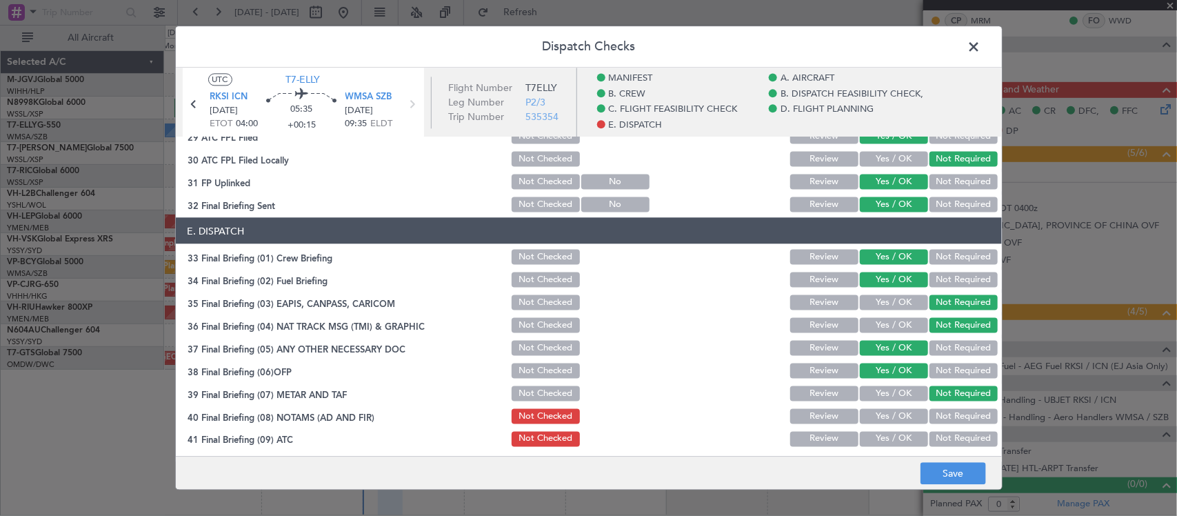
scroll to position [964, 0]
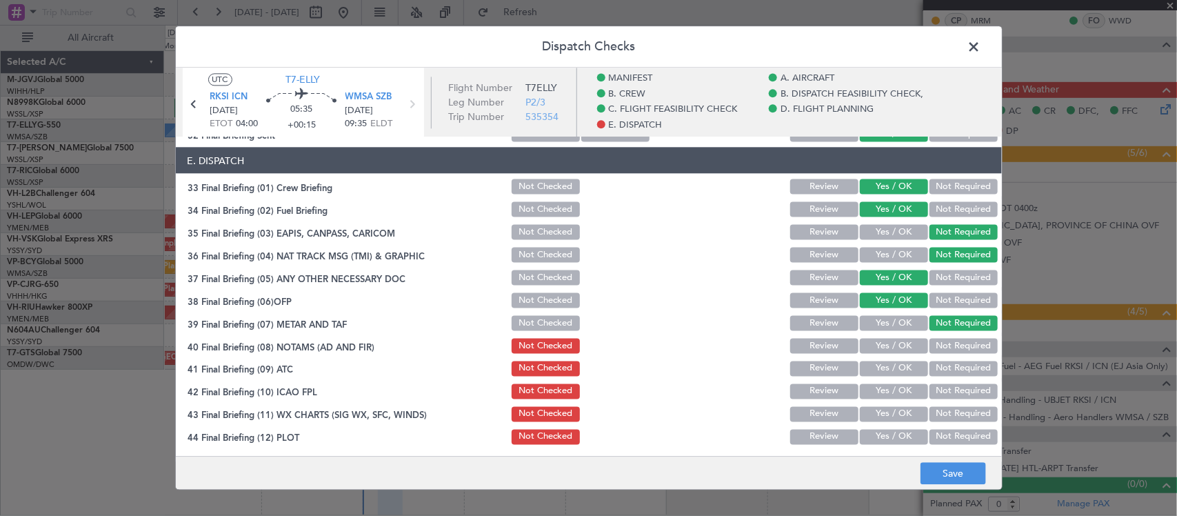
click at [886, 350] on button "Yes / OK" at bounding box center [894, 345] width 68 height 15
click at [886, 369] on button "Yes / OK" at bounding box center [894, 368] width 68 height 15
click at [883, 385] on button "Yes / OK" at bounding box center [894, 390] width 68 height 15
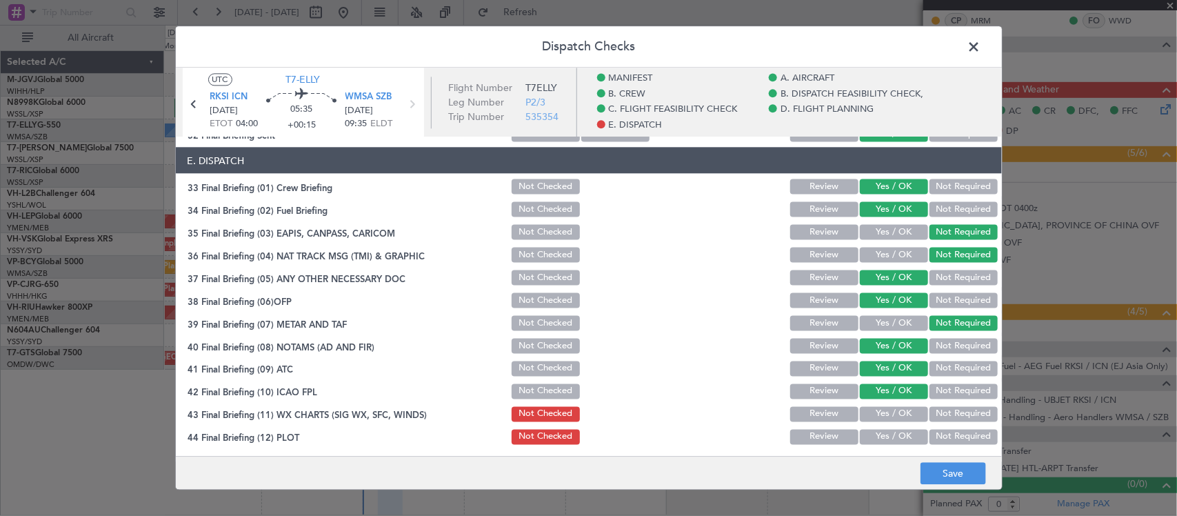
click at [883, 406] on button "Yes / OK" at bounding box center [894, 413] width 68 height 15
click at [881, 432] on button "Yes / OK" at bounding box center [894, 436] width 68 height 15
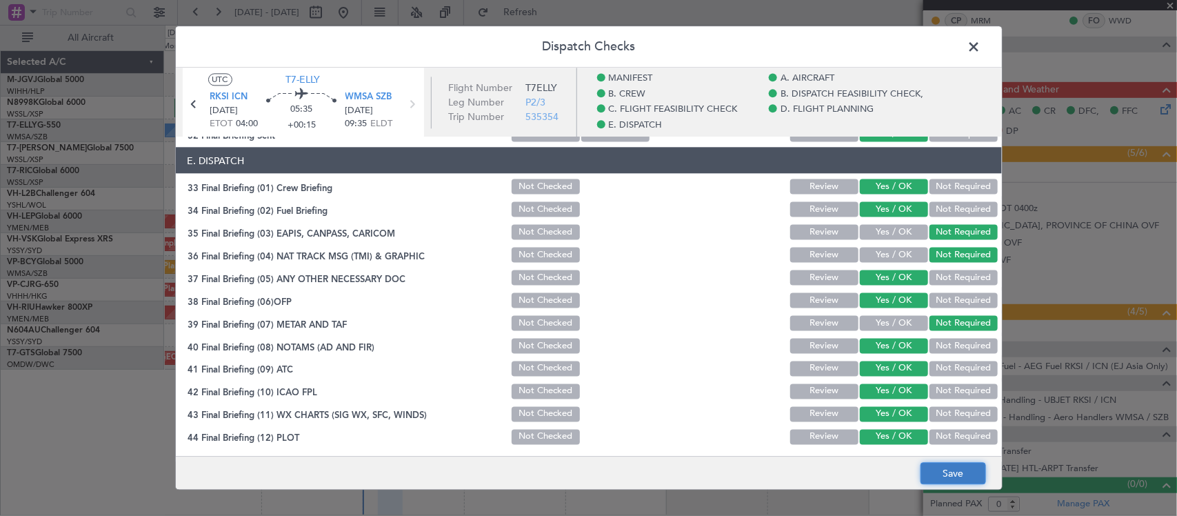
click at [939, 472] on button "Save" at bounding box center [954, 474] width 66 height 22
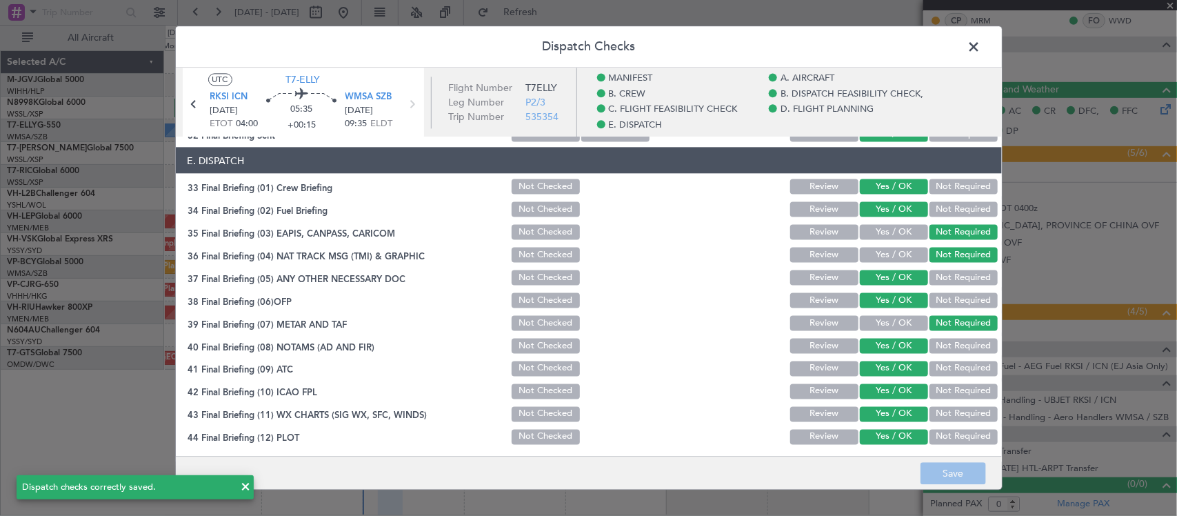
click at [981, 48] on span at bounding box center [981, 51] width 0 height 28
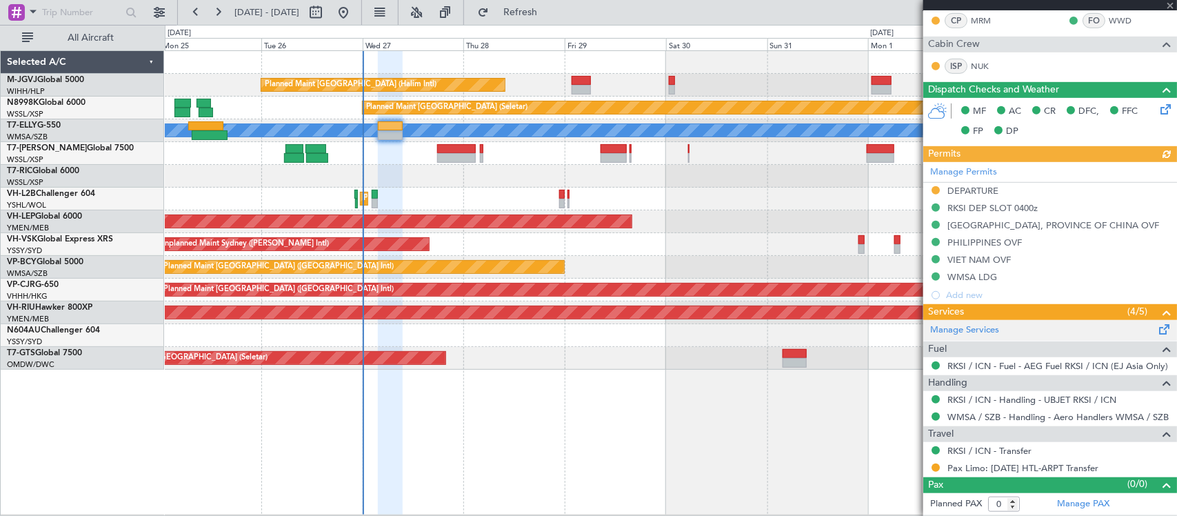
type input "[PERSON_NAME] (KYA)"
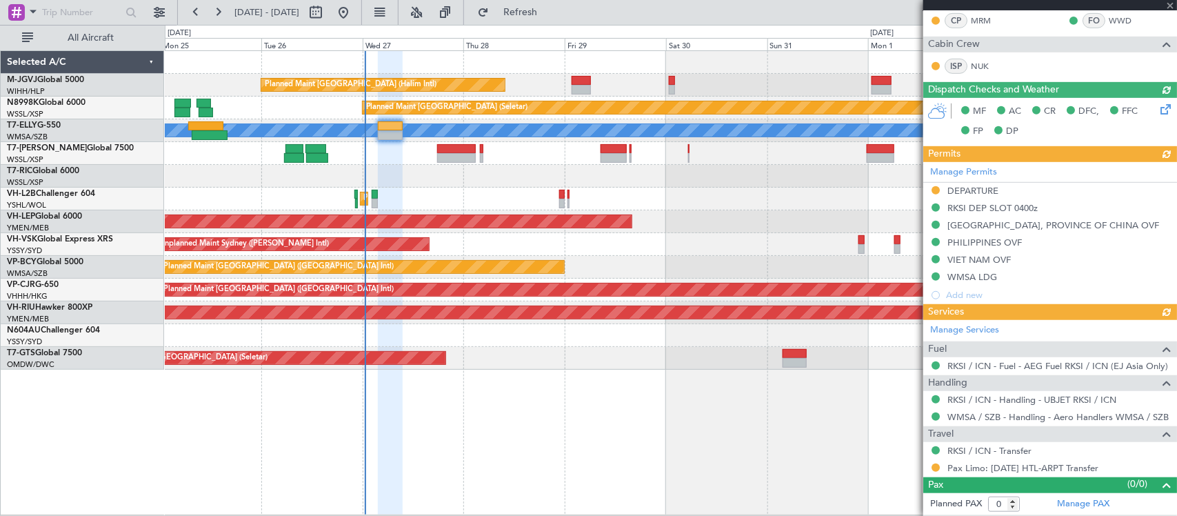
type input "[PERSON_NAME] (KYA)"
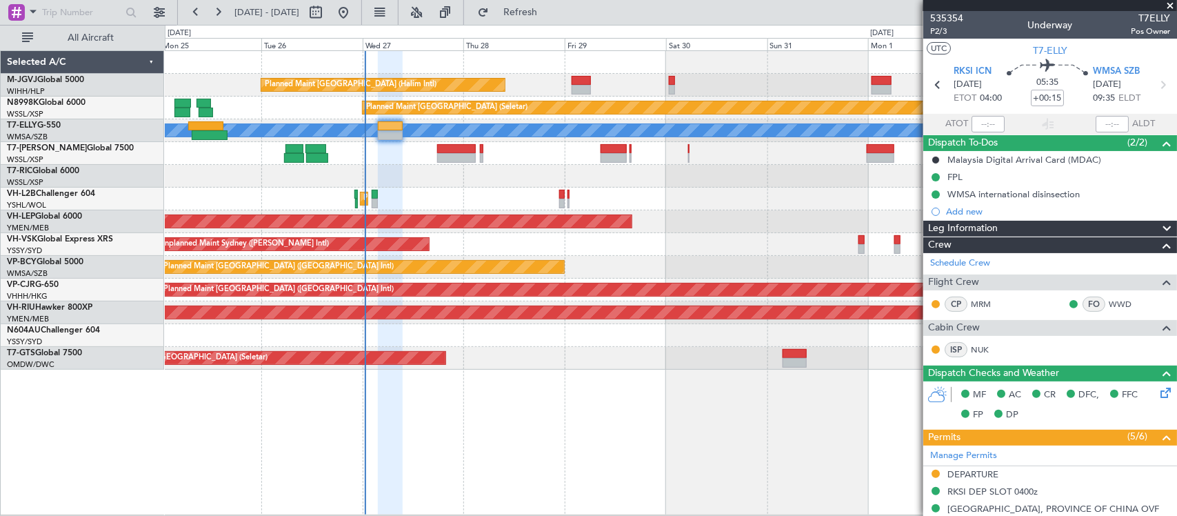
scroll to position [284, 0]
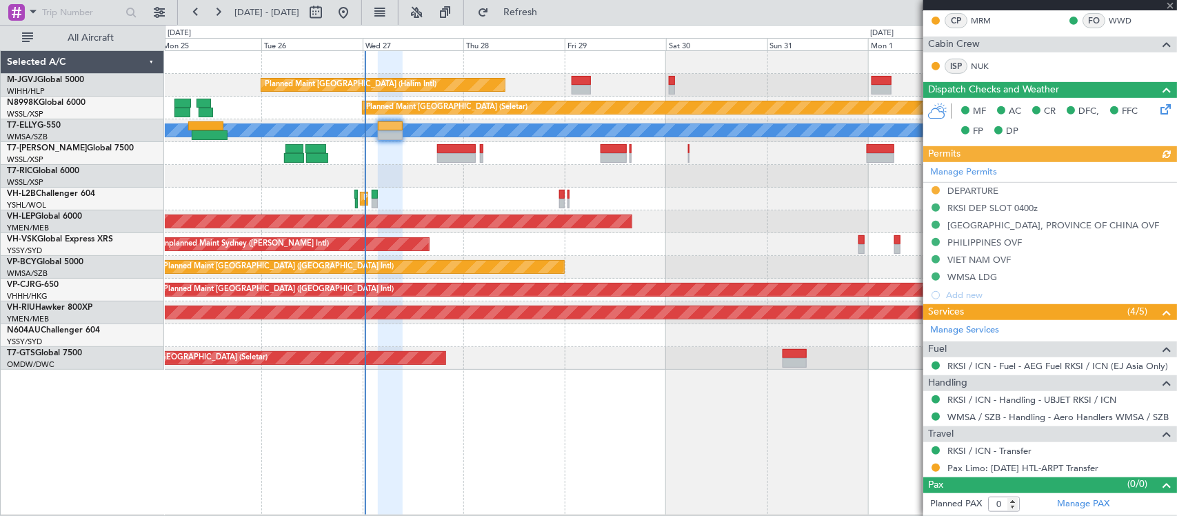
type input "[PERSON_NAME] (KYA)"
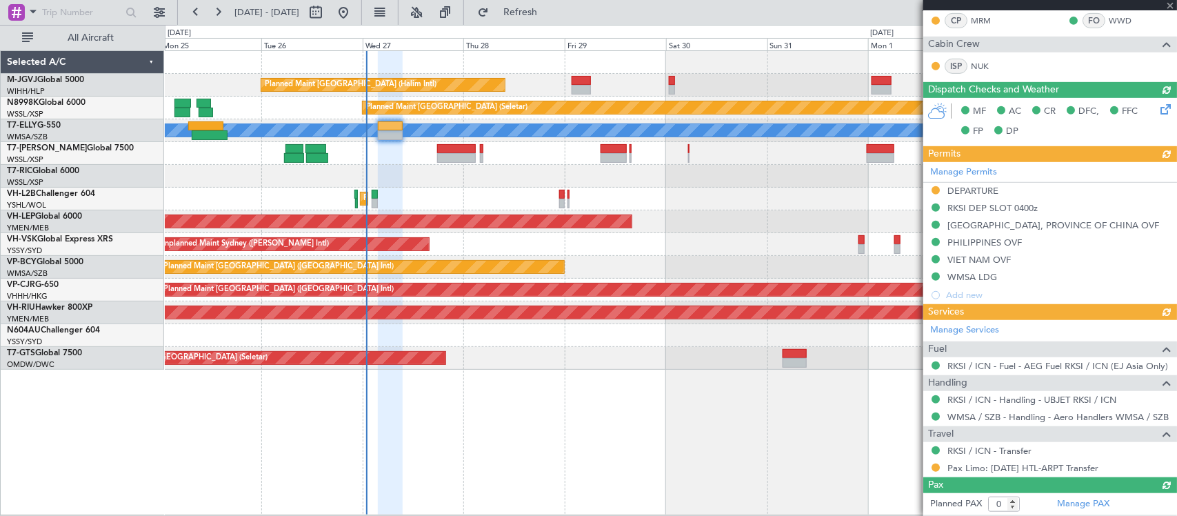
type input "[PERSON_NAME] (KYA)"
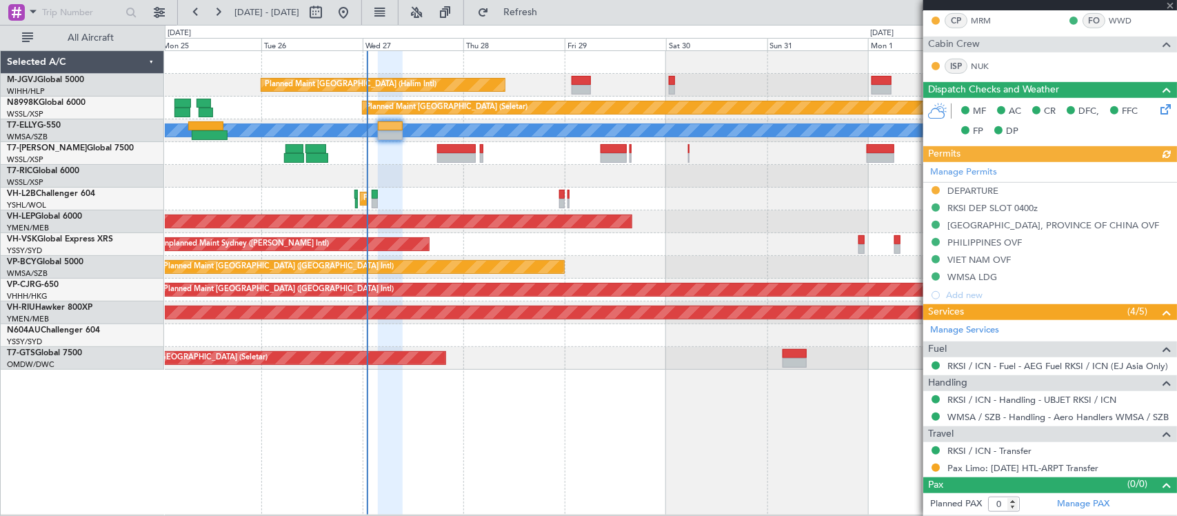
type input "[PERSON_NAME] (KYA)"
